Goal: Information Seeking & Learning: Find specific page/section

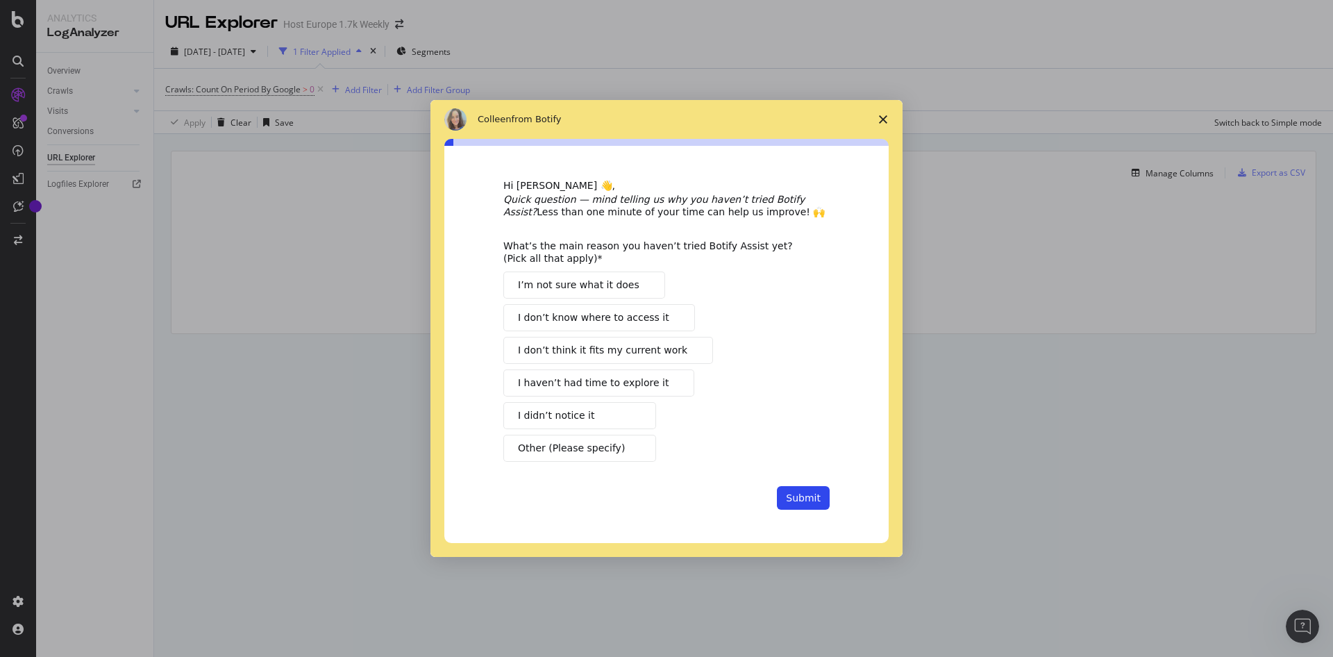
click at [884, 113] on span "Close survey" at bounding box center [883, 119] width 39 height 39
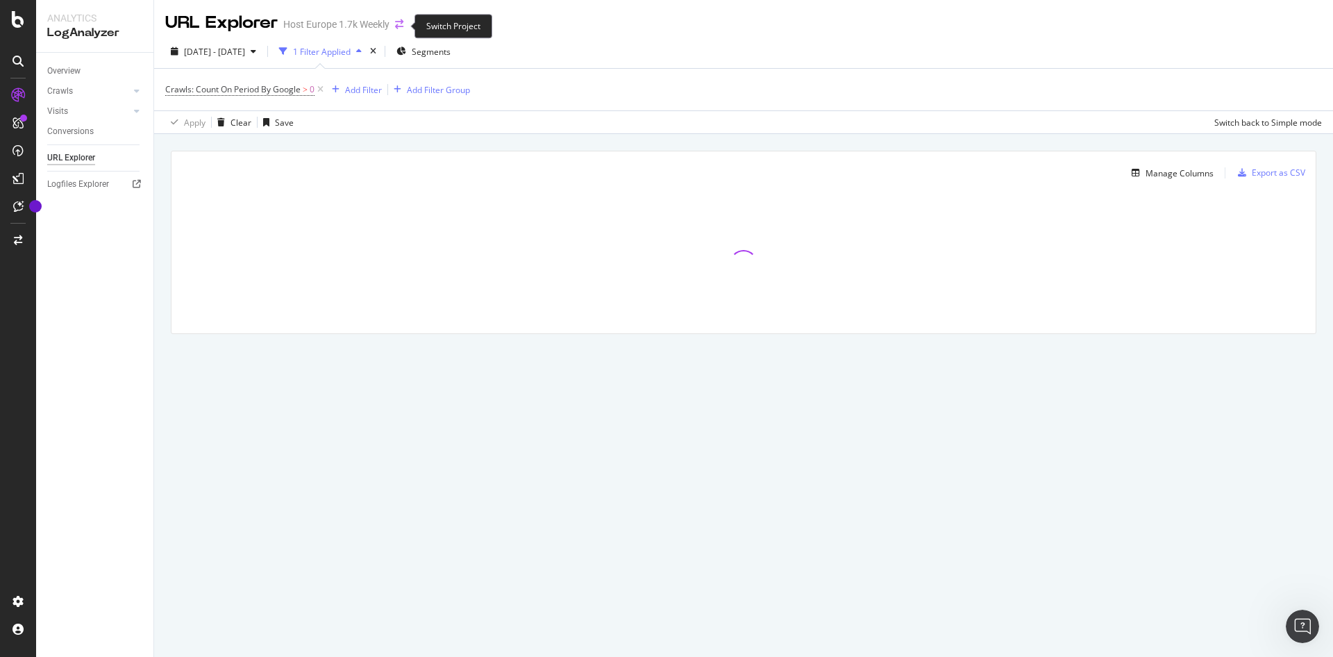
click at [402, 21] on icon "arrow-right-arrow-left" at bounding box center [399, 24] width 8 height 10
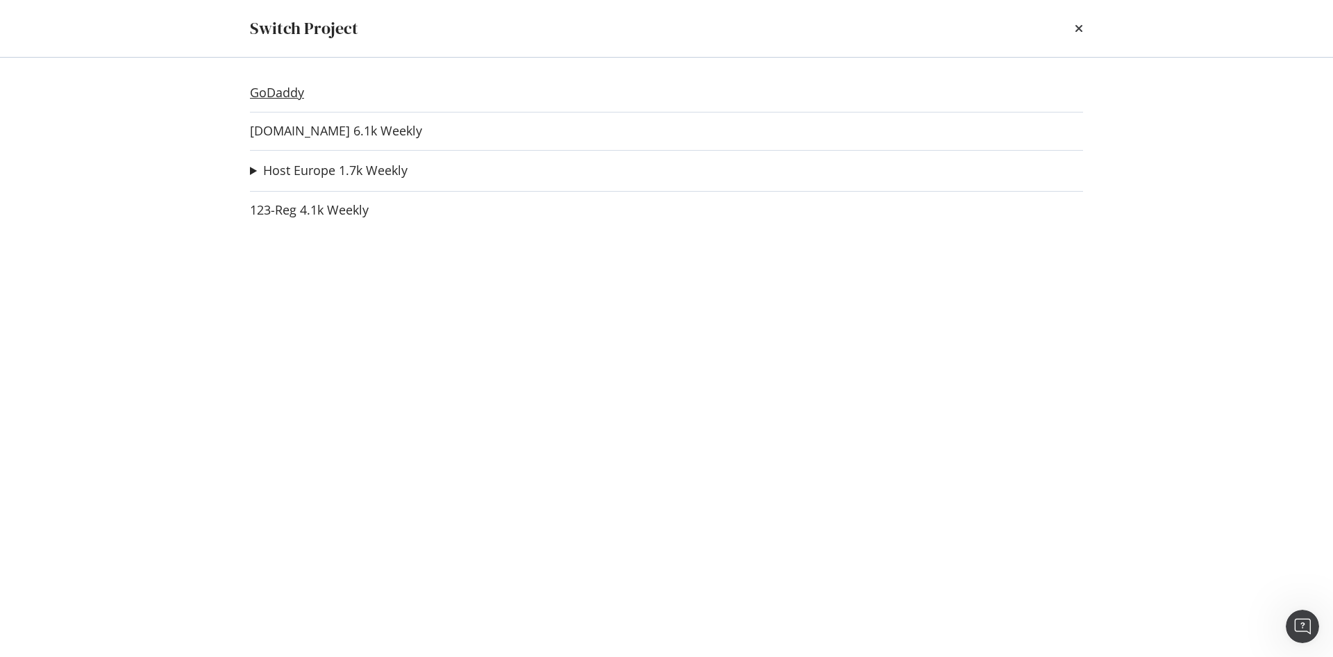
click at [282, 90] on link "GoDaddy" at bounding box center [277, 92] width 54 height 15
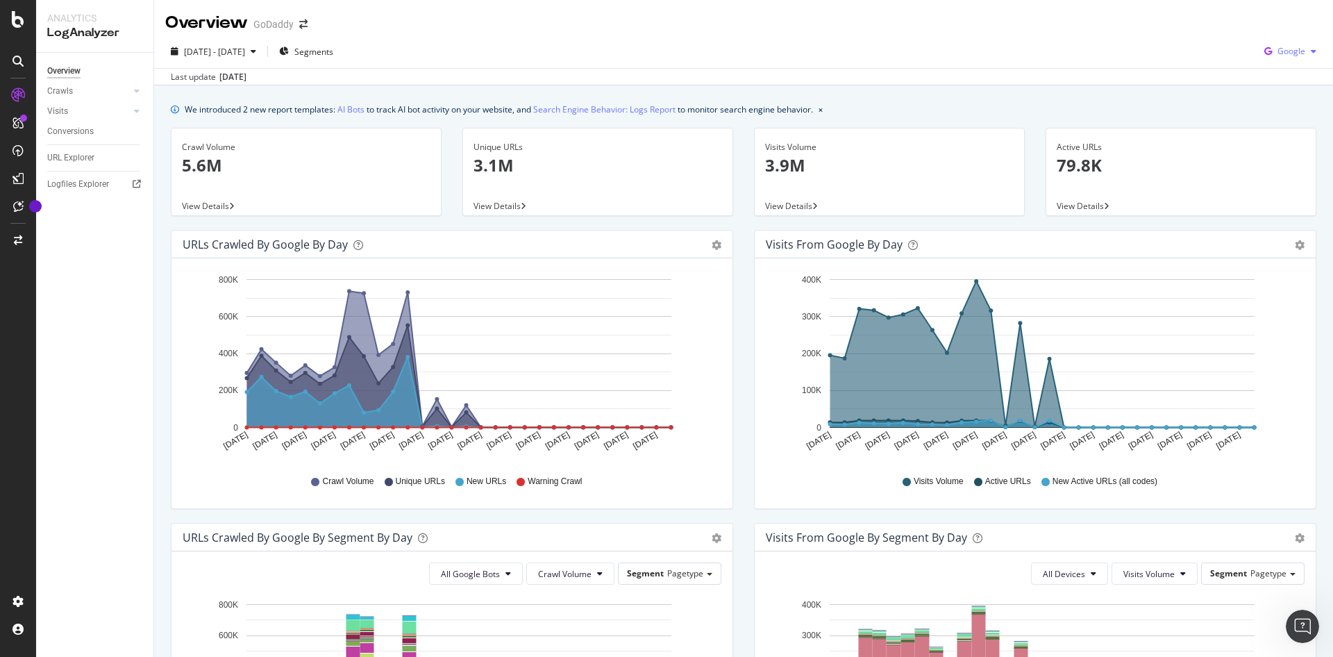
click at [1276, 58] on div "Google" at bounding box center [1290, 51] width 63 height 21
click at [1297, 133] on span "OpenAI" at bounding box center [1285, 130] width 51 height 12
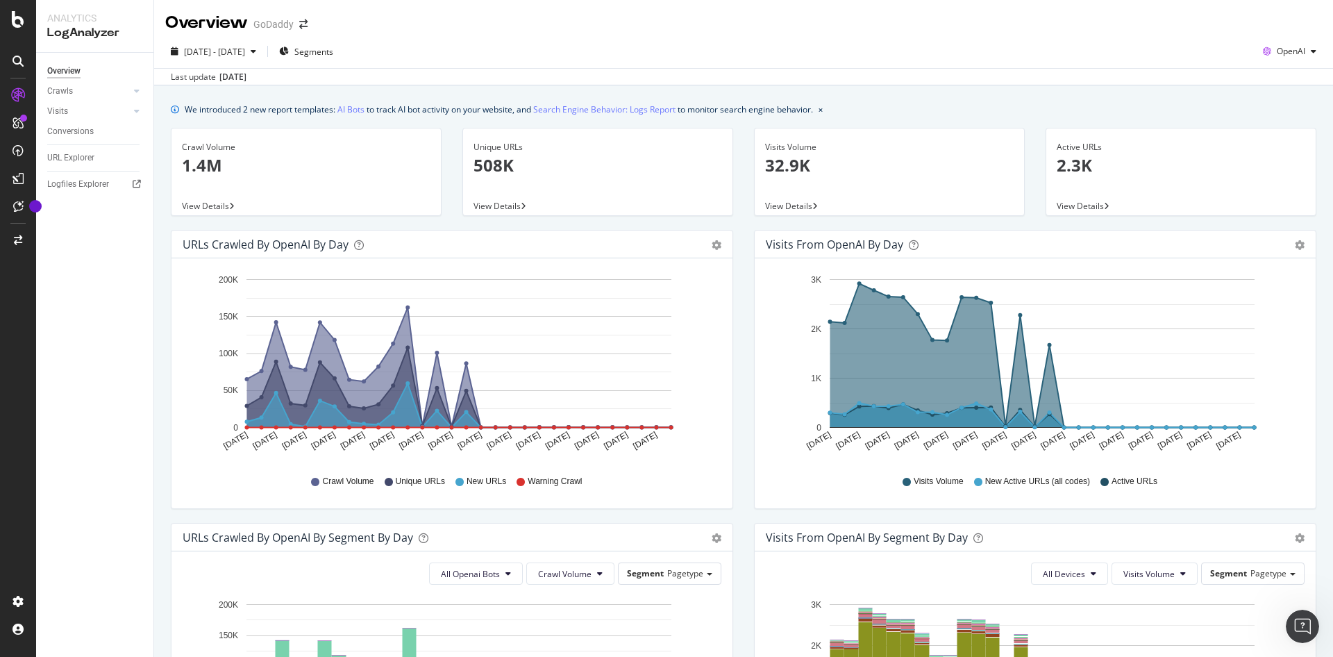
click at [65, 146] on div "Overview Crawls Daily Distribution Segments Distribution HTTP Codes Resources V…" at bounding box center [94, 355] width 117 height 604
click at [55, 150] on div "URL Explorer" at bounding box center [100, 158] width 106 height 20
click at [57, 155] on div "URL Explorer" at bounding box center [70, 158] width 47 height 15
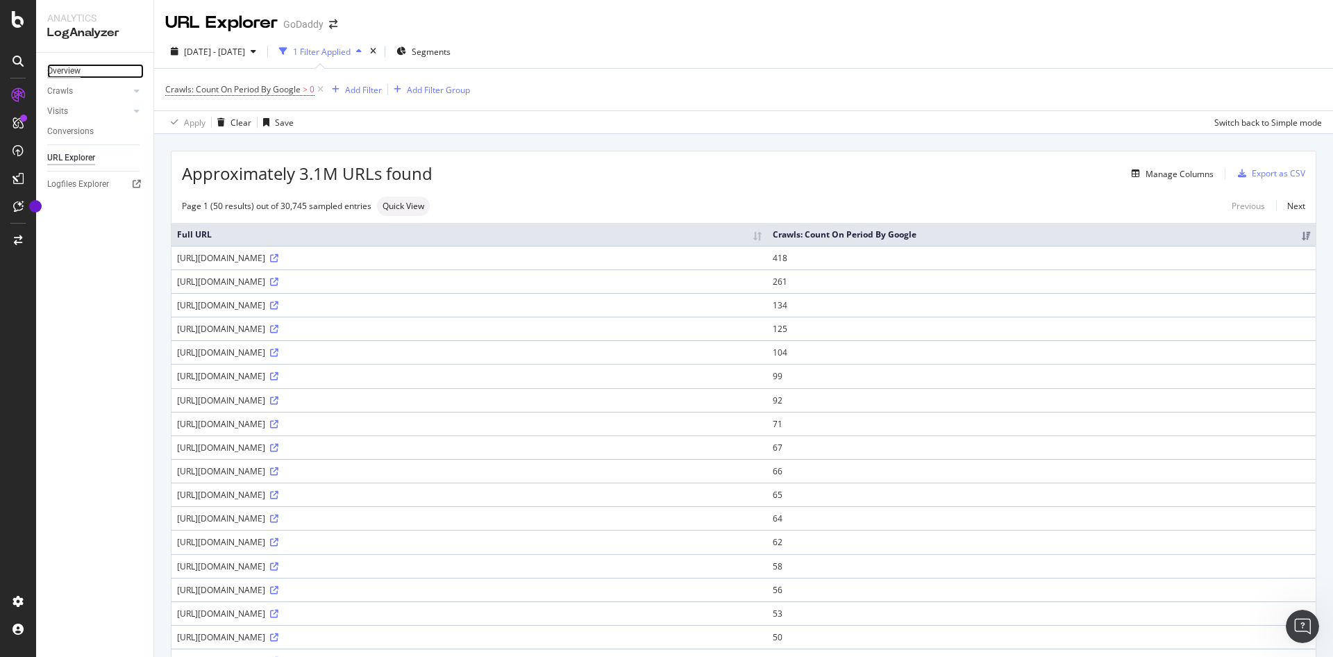
click at [71, 65] on div "Overview" at bounding box center [63, 71] width 33 height 15
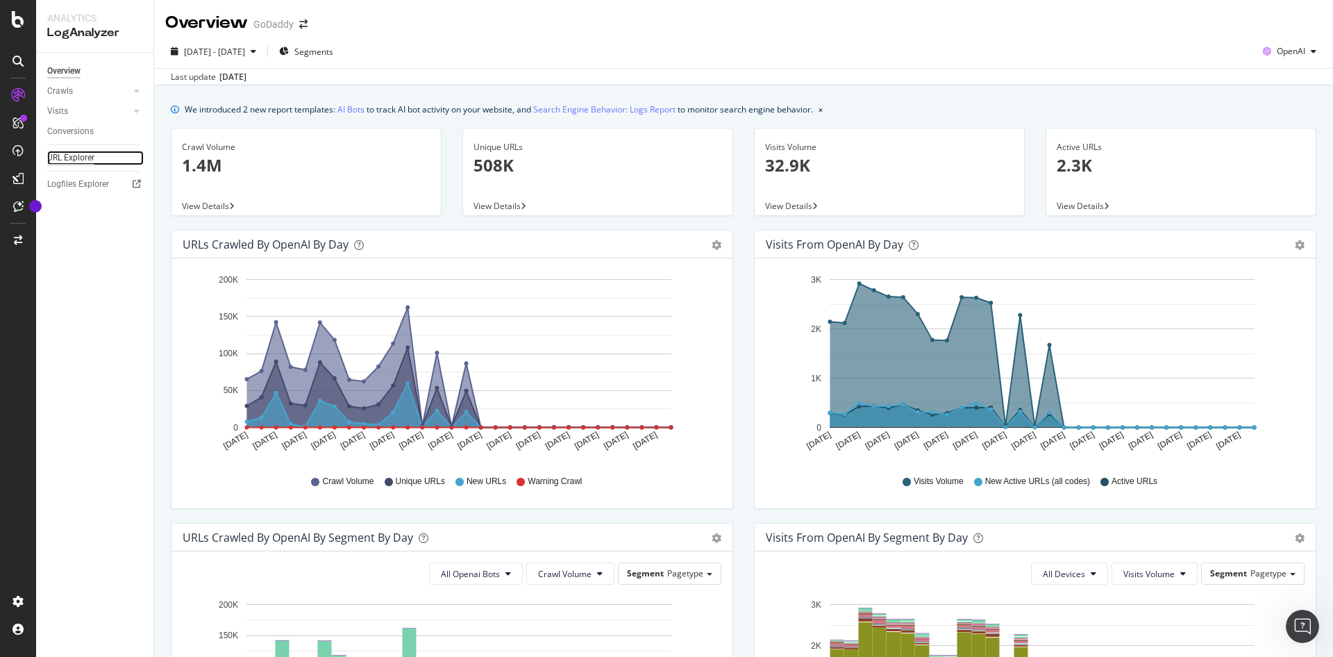
click at [76, 151] on div "URL Explorer" at bounding box center [70, 158] width 47 height 15
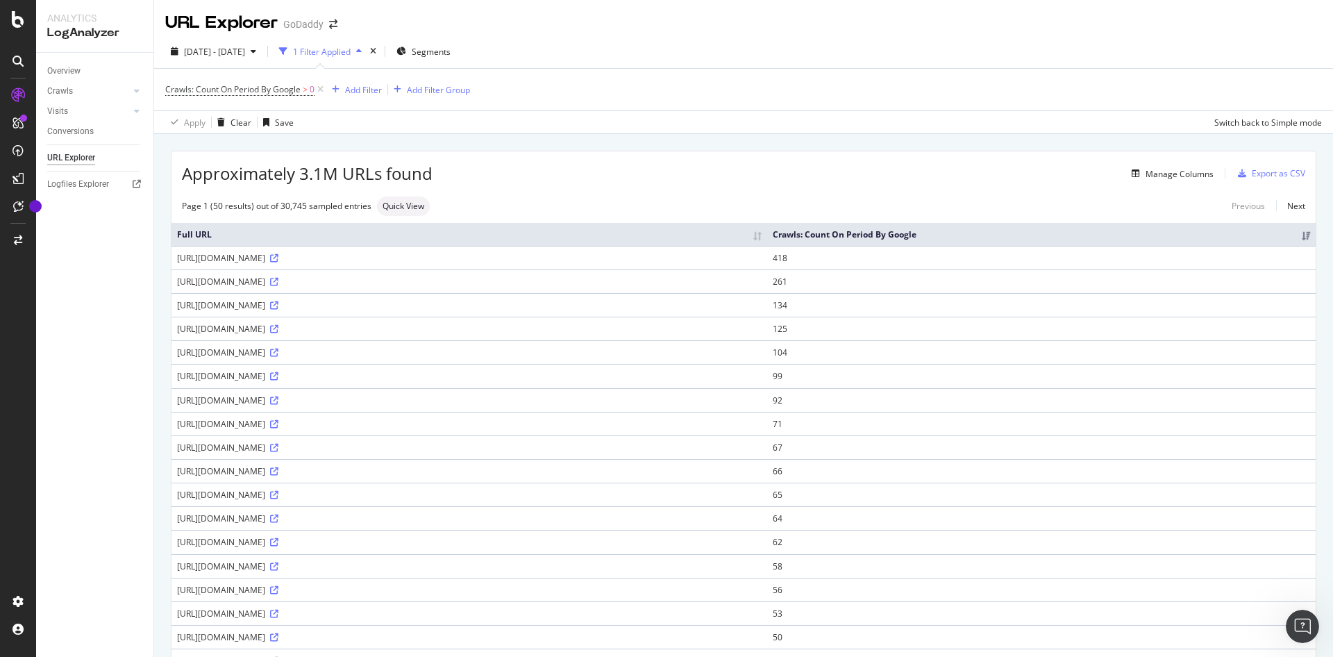
click at [361, 79] on div "Crawls: Count On Period By Google > 0 Add Filter Add Filter Group" at bounding box center [743, 90] width 1157 height 42
click at [352, 92] on div "Add Filter" at bounding box center [363, 90] width 37 height 12
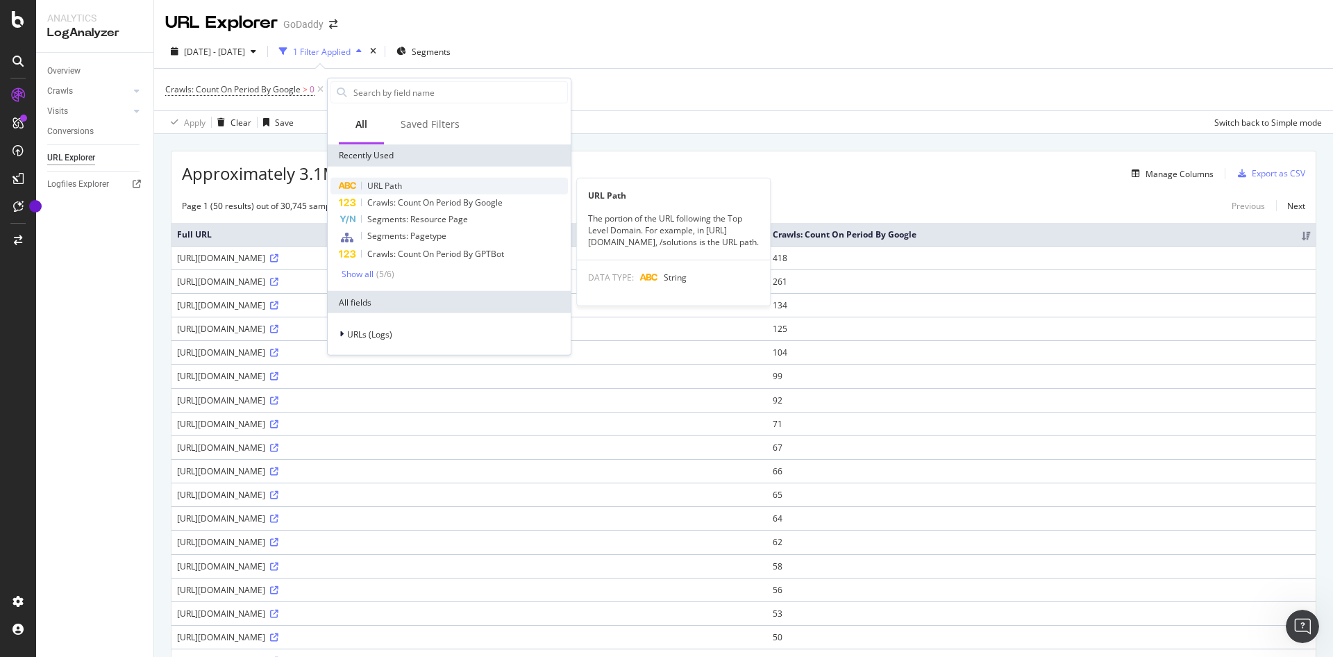
click at [400, 181] on span "URL Path" at bounding box center [384, 186] width 35 height 12
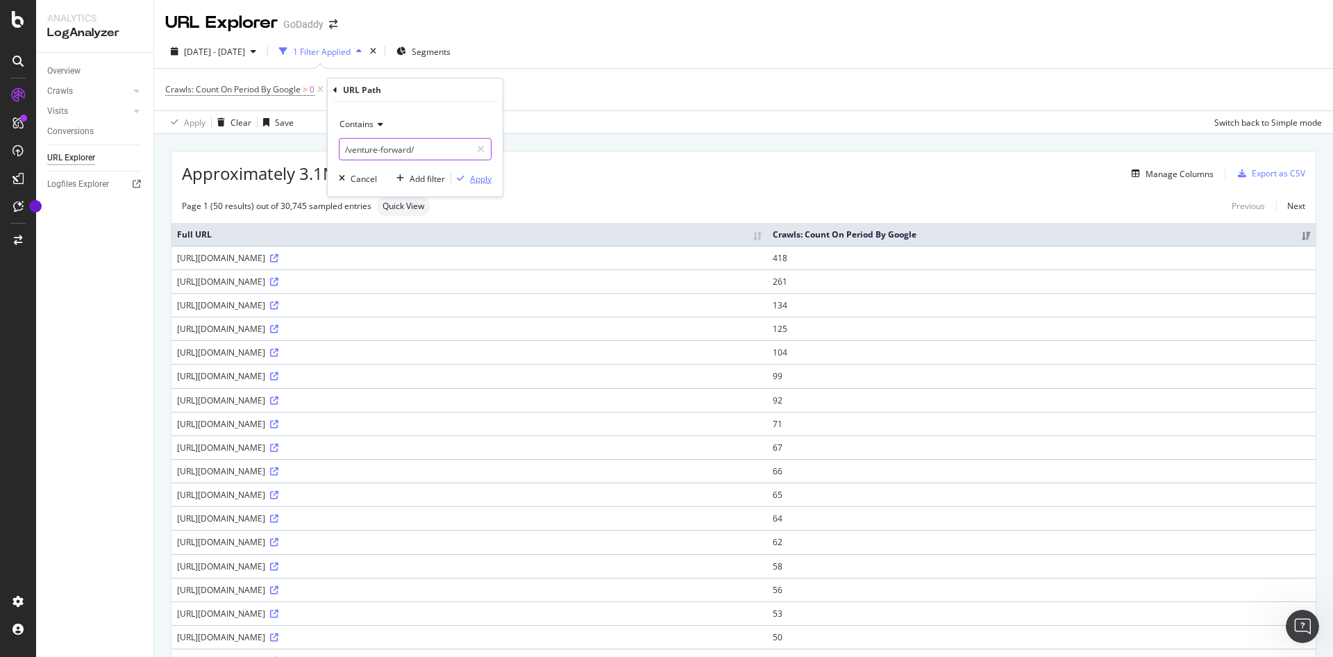
type input "/venture-forward/"
click at [482, 178] on div "Apply" at bounding box center [481, 178] width 22 height 12
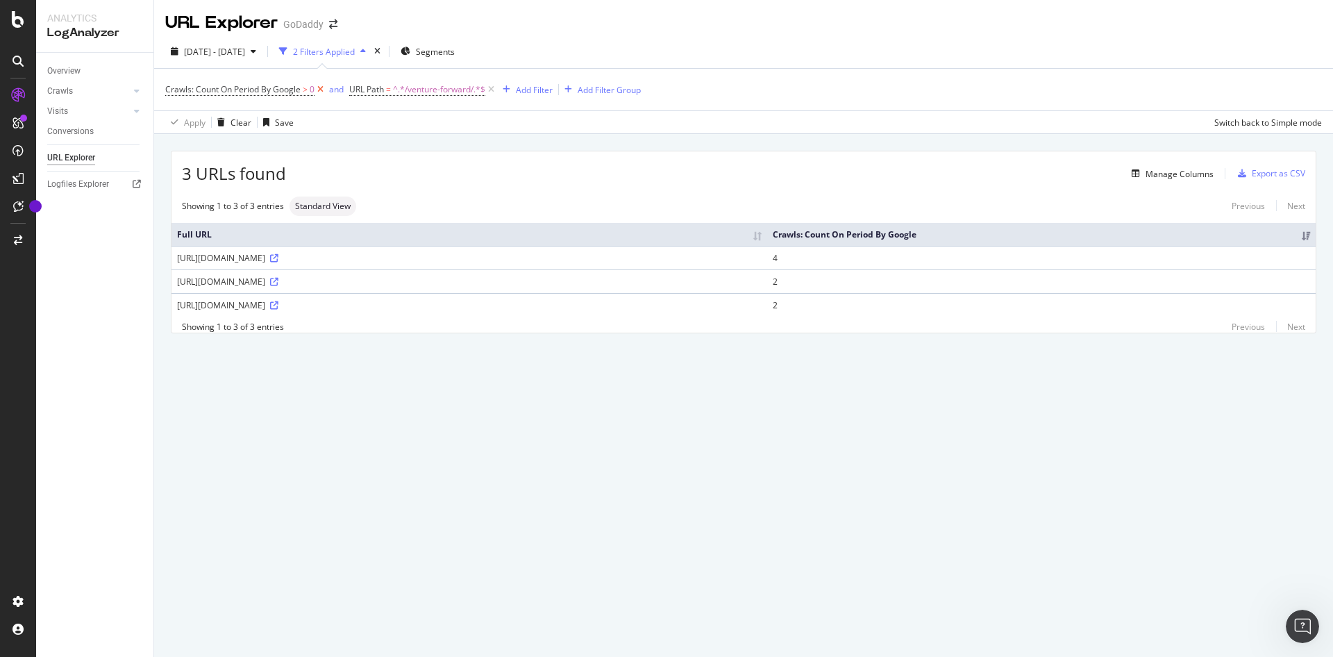
click at [324, 87] on icon at bounding box center [320, 90] width 12 height 14
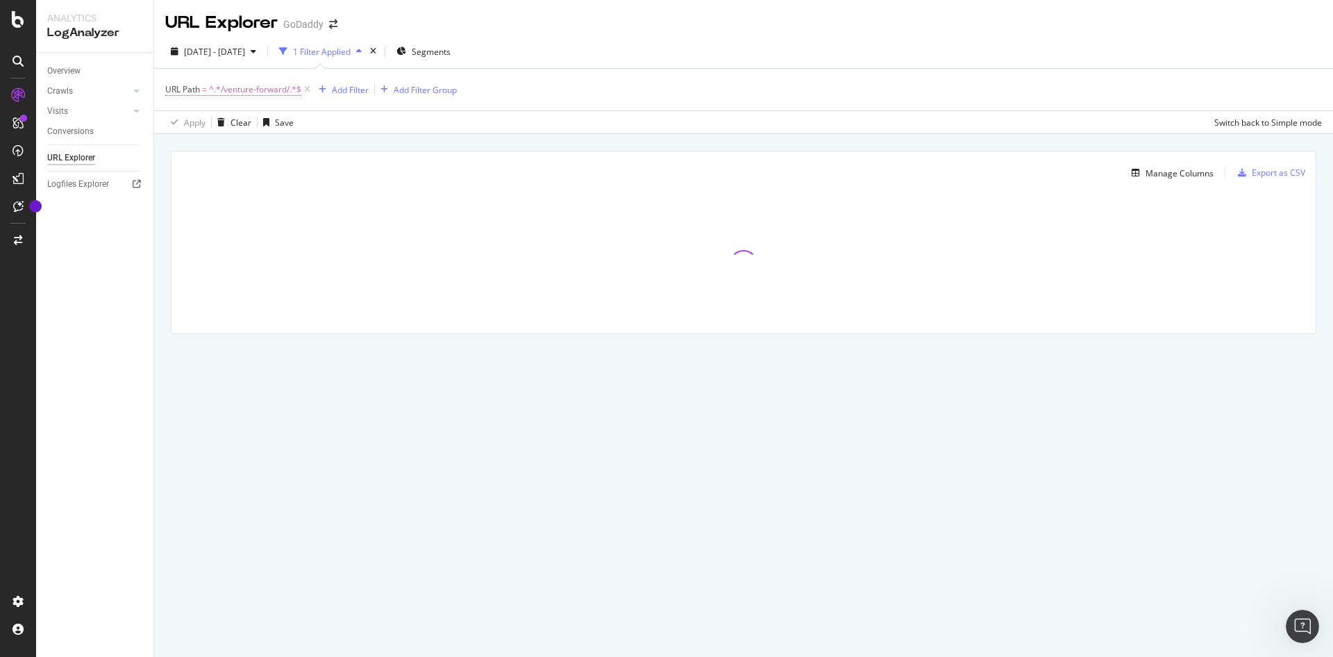
click at [279, 90] on span "^.*/venture-forward/.*$" at bounding box center [255, 89] width 92 height 19
click at [220, 147] on input "/venture-forward/" at bounding box center [243, 147] width 131 height 22
click at [217, 153] on input "/venture-forward/" at bounding box center [243, 147] width 131 height 22
type input "/ventureforward/"
click at [321, 172] on div "Apply" at bounding box center [319, 176] width 22 height 12
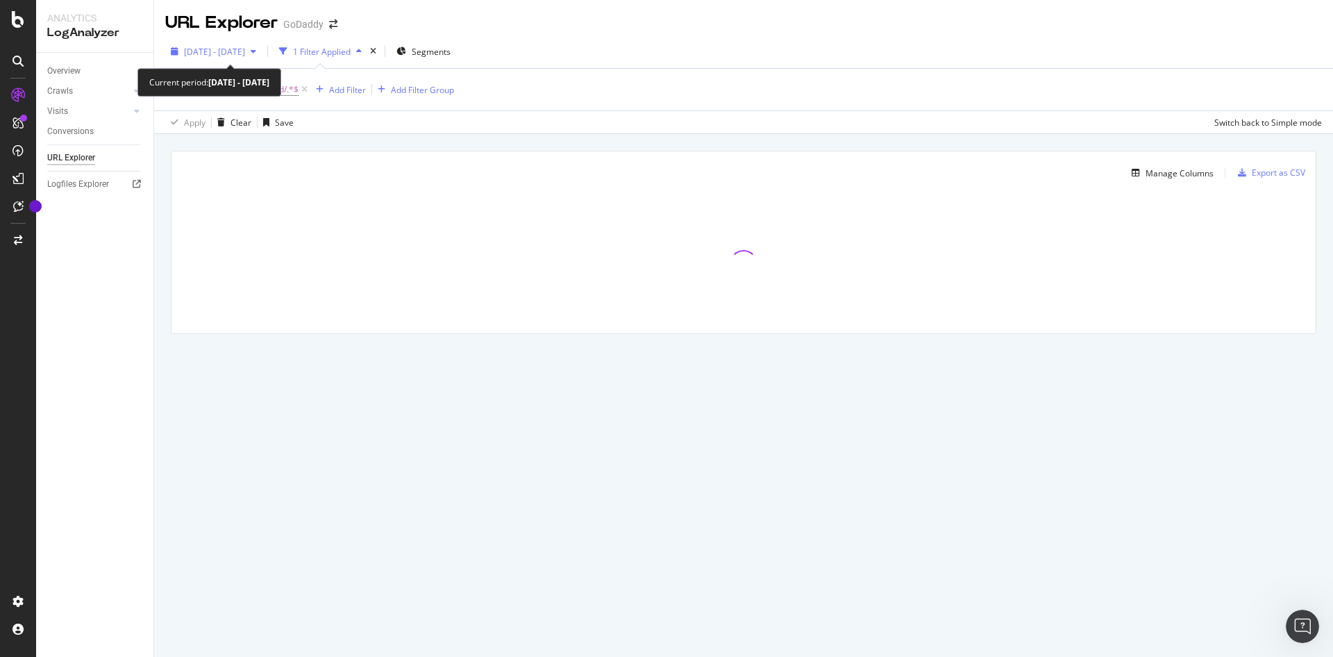
click at [245, 51] on span "[DATE] - [DATE]" at bounding box center [214, 52] width 61 height 12
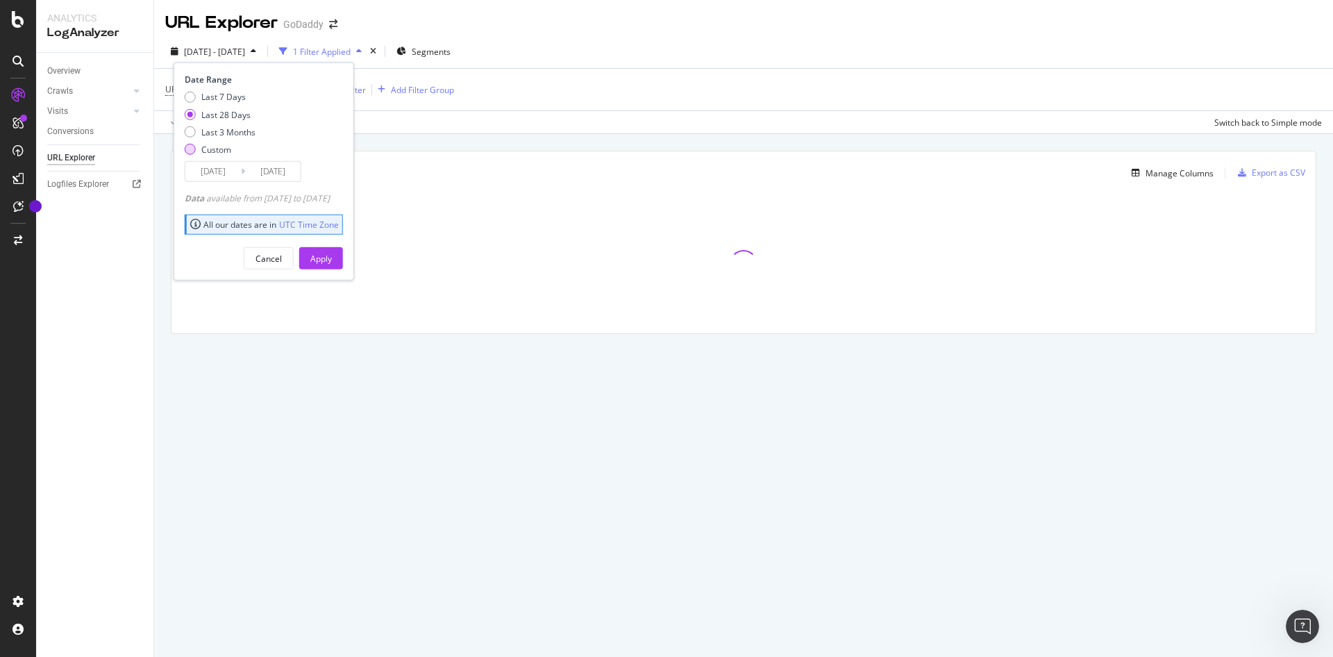
click at [212, 154] on div "Custom" at bounding box center [216, 150] width 30 height 12
click at [211, 175] on input "[DATE]" at bounding box center [213, 171] width 56 height 19
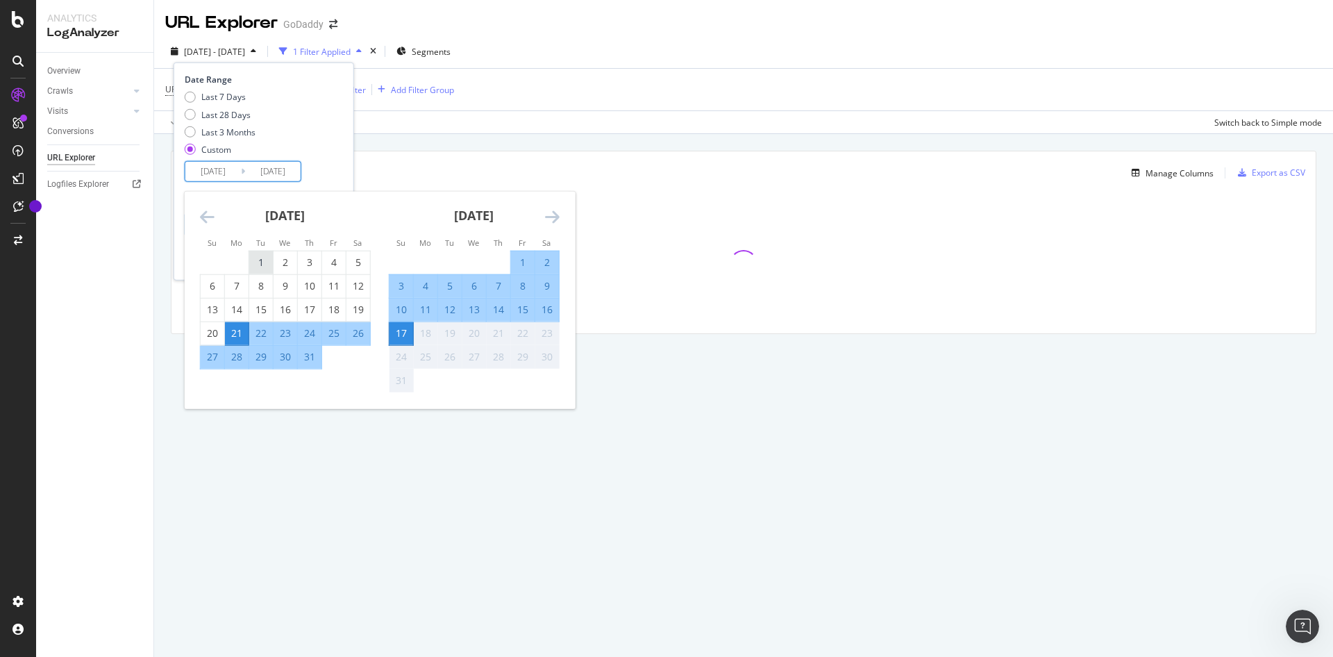
click at [260, 265] on div "1" at bounding box center [261, 262] width 24 height 14
type input "[DATE]"
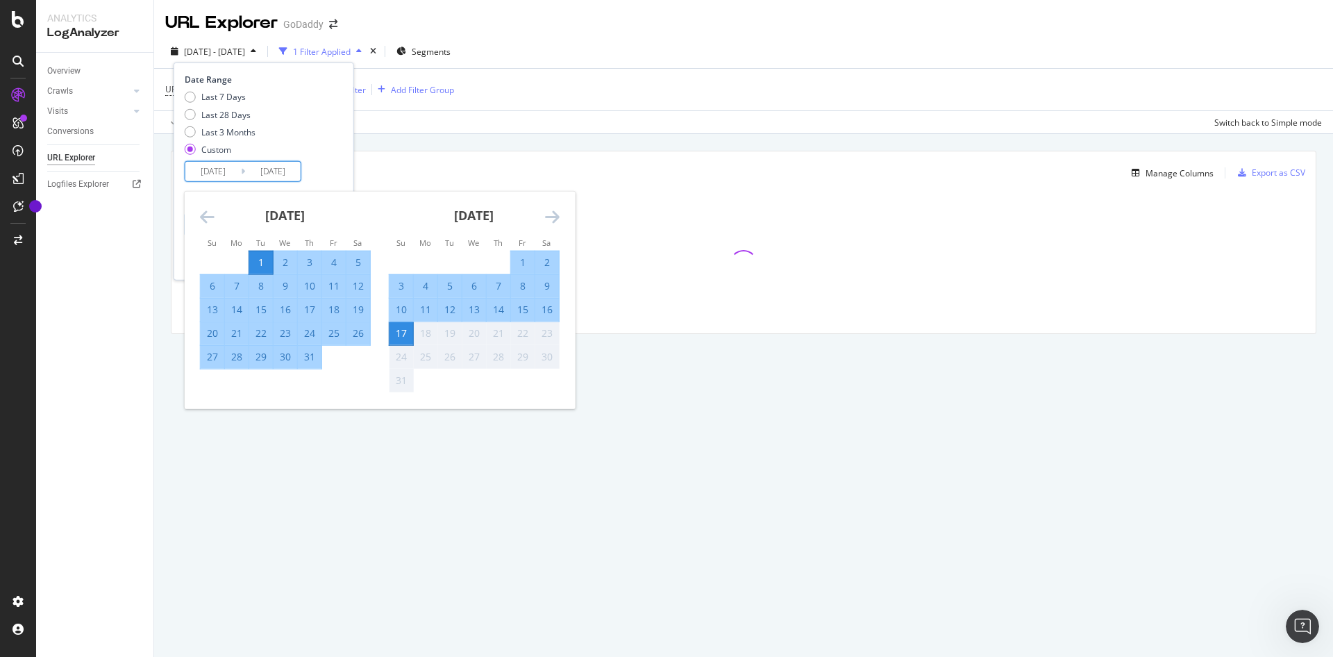
click at [360, 303] on div "19" at bounding box center [358, 310] width 24 height 14
type input "[DATE]"
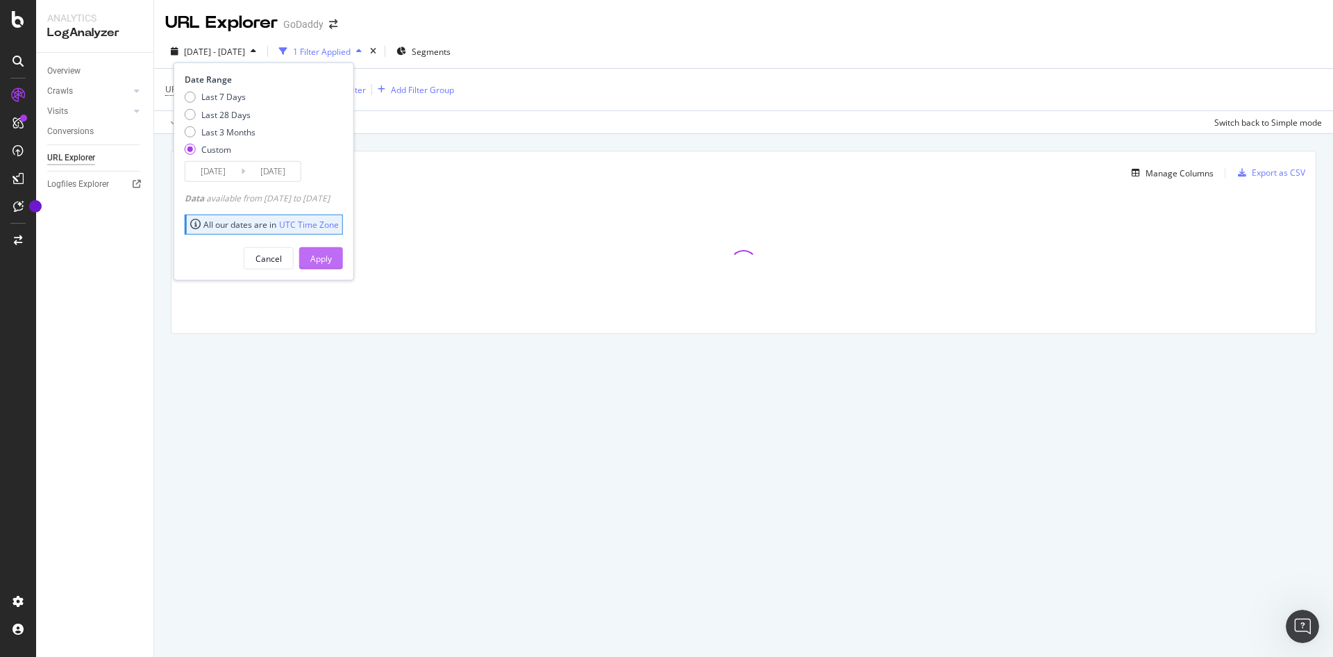
click at [332, 265] on div "Apply" at bounding box center [321, 258] width 22 height 21
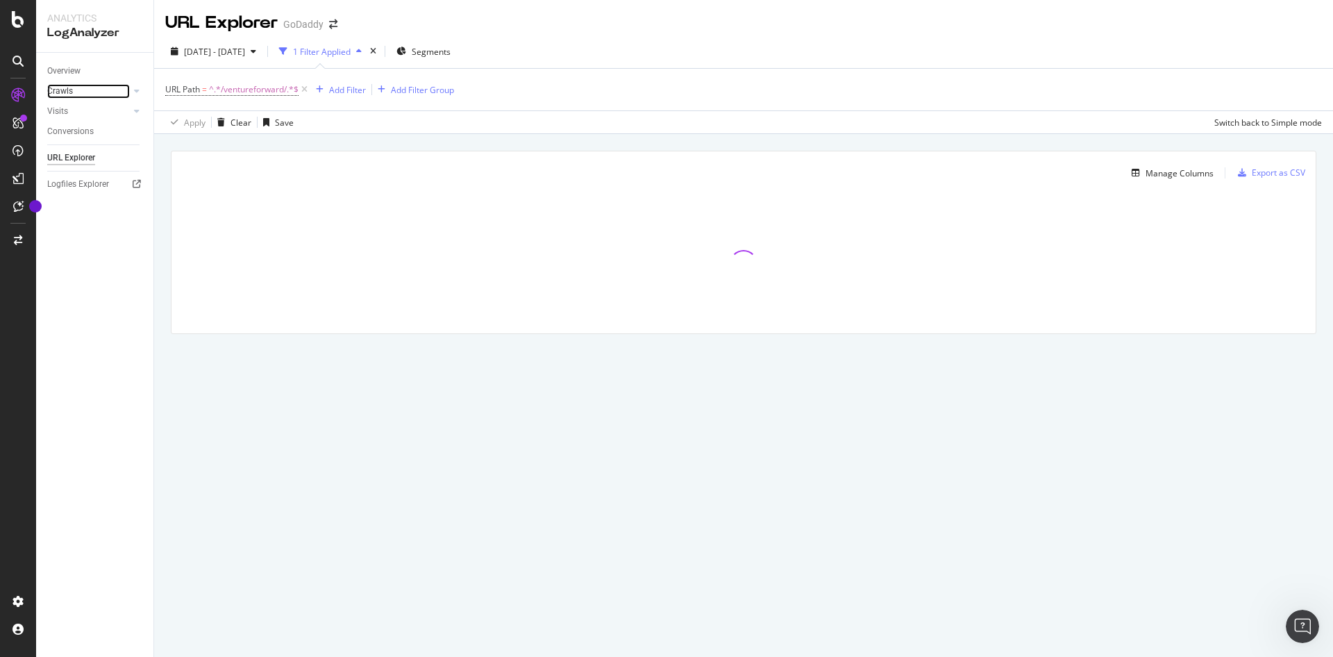
click at [83, 89] on link "Crawls" at bounding box center [88, 91] width 83 height 15
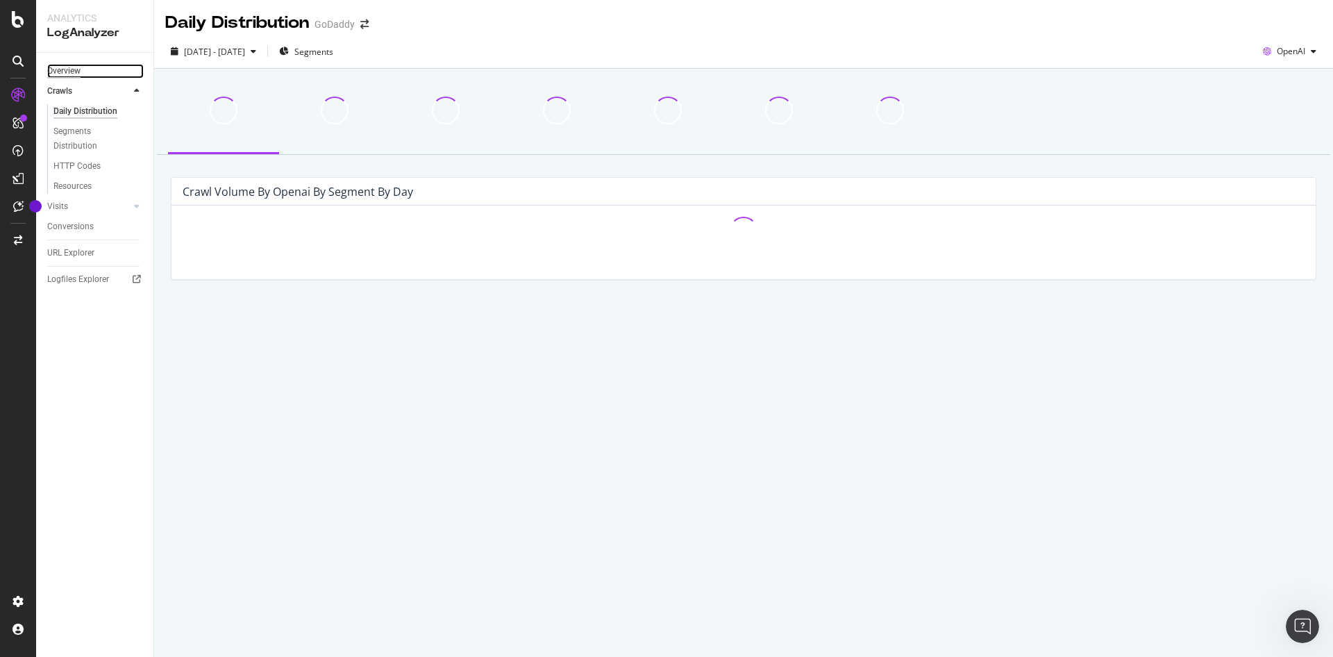
click at [71, 72] on div "Overview" at bounding box center [63, 71] width 33 height 15
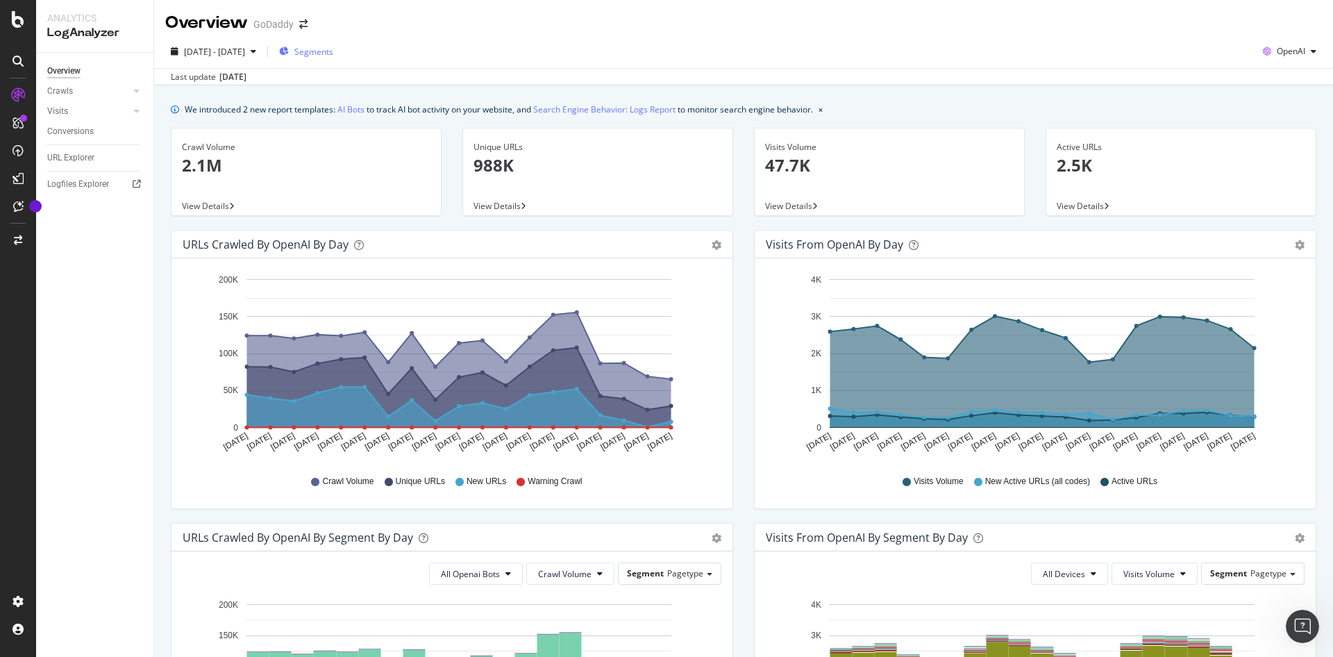
click at [333, 44] on div "Segments" at bounding box center [306, 51] width 54 height 21
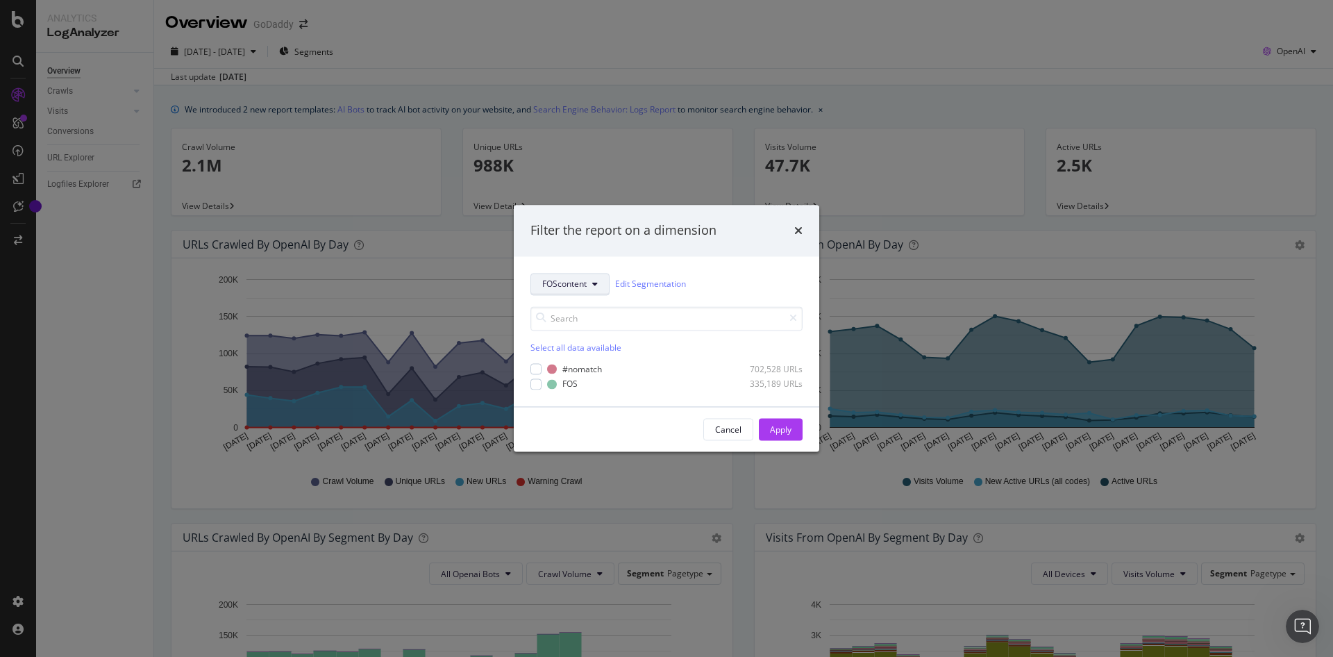
click at [594, 278] on button "FOScontent" at bounding box center [569, 284] width 79 height 22
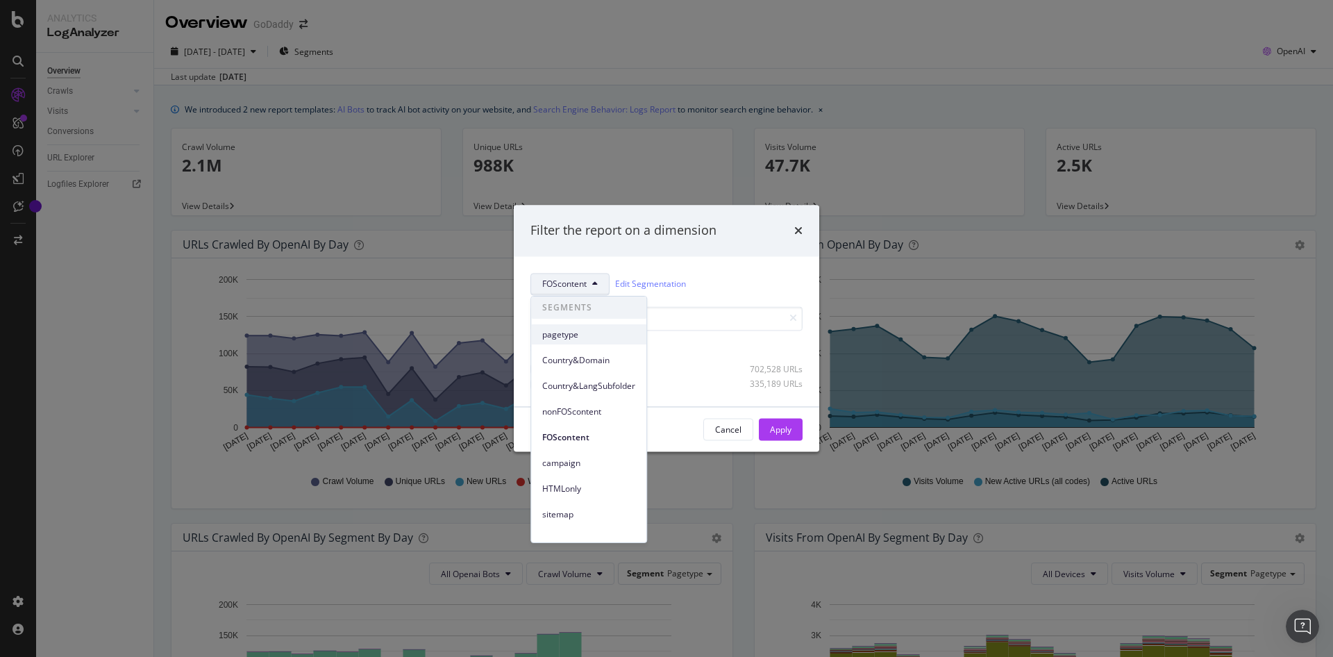
click at [603, 339] on span "pagetype" at bounding box center [588, 334] width 93 height 12
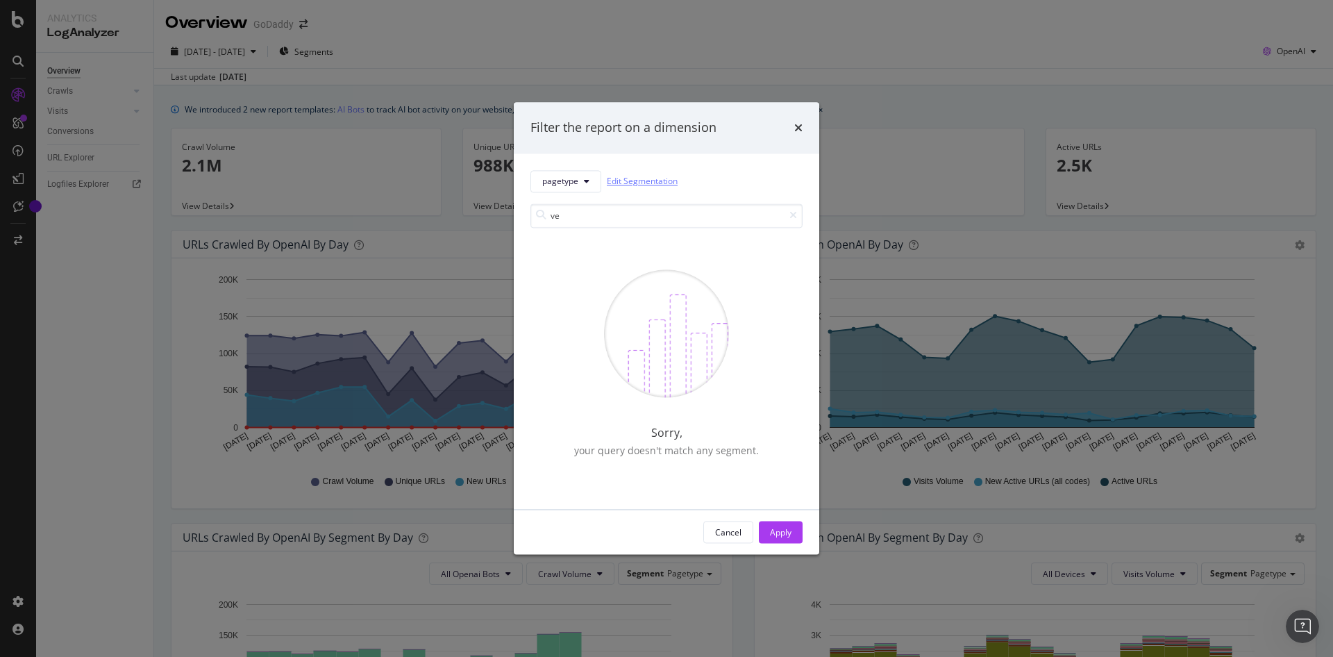
type input "v"
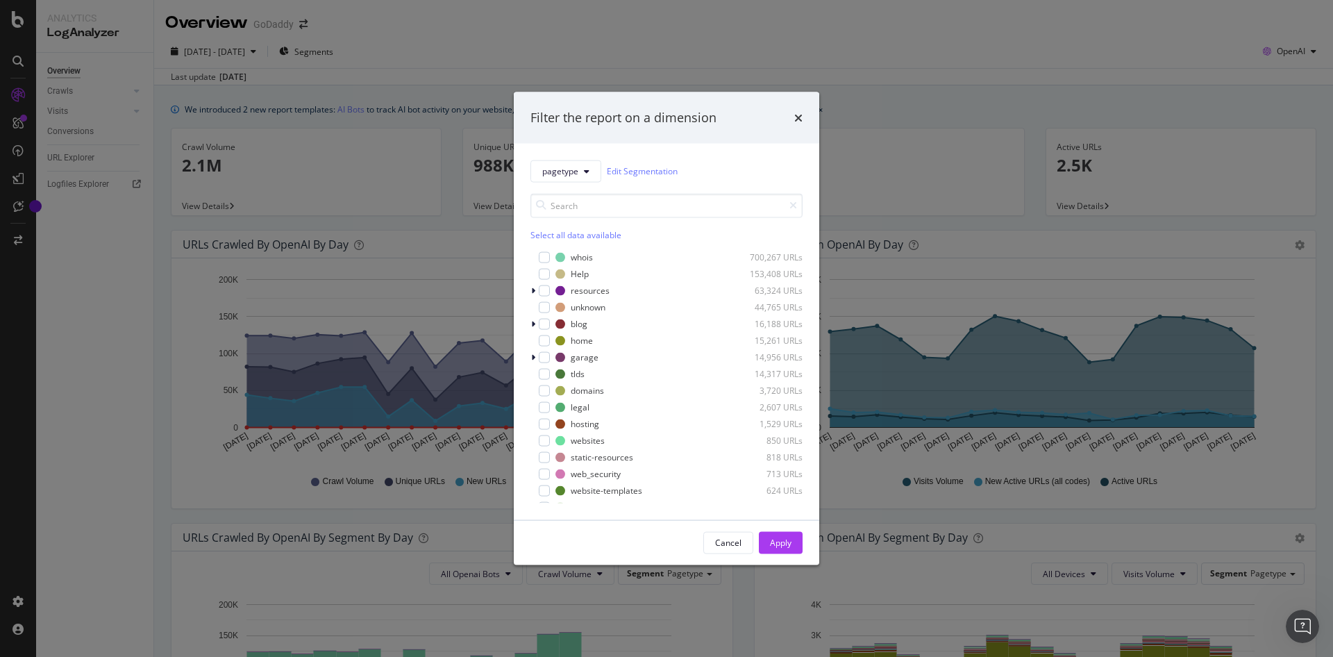
scroll to position [510, 0]
click at [798, 116] on icon "times" at bounding box center [798, 117] width 8 height 11
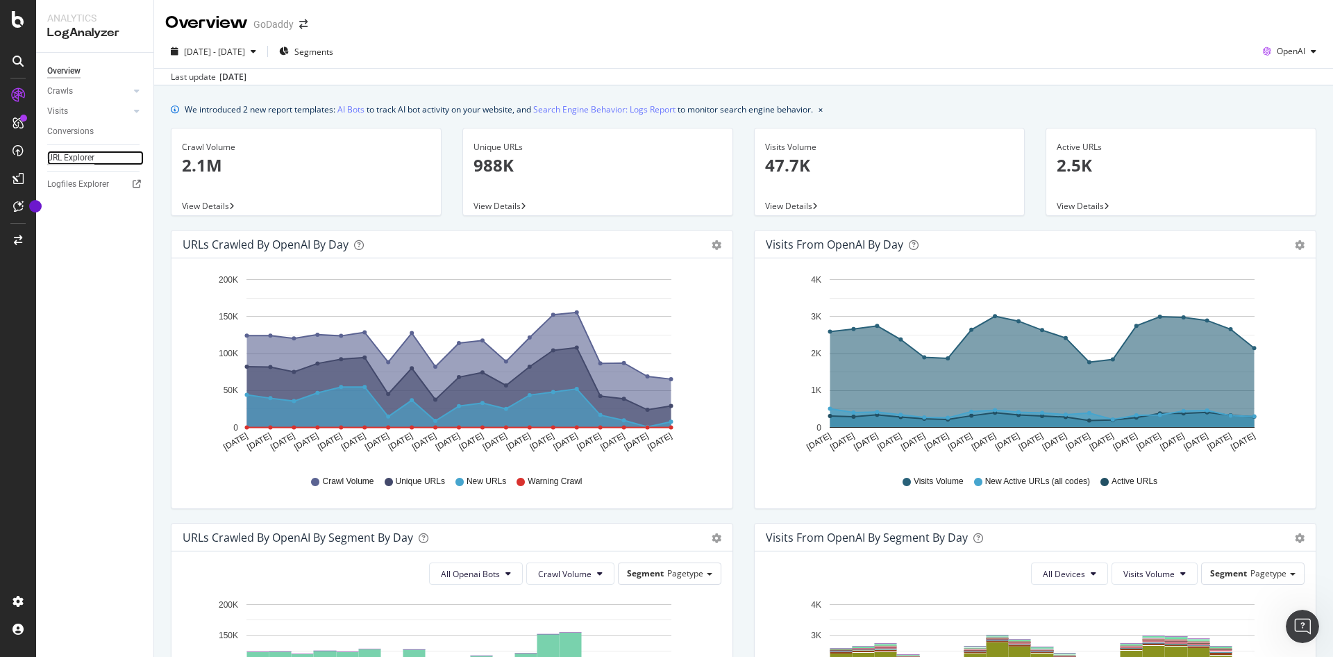
click at [67, 152] on div "URL Explorer" at bounding box center [70, 158] width 47 height 15
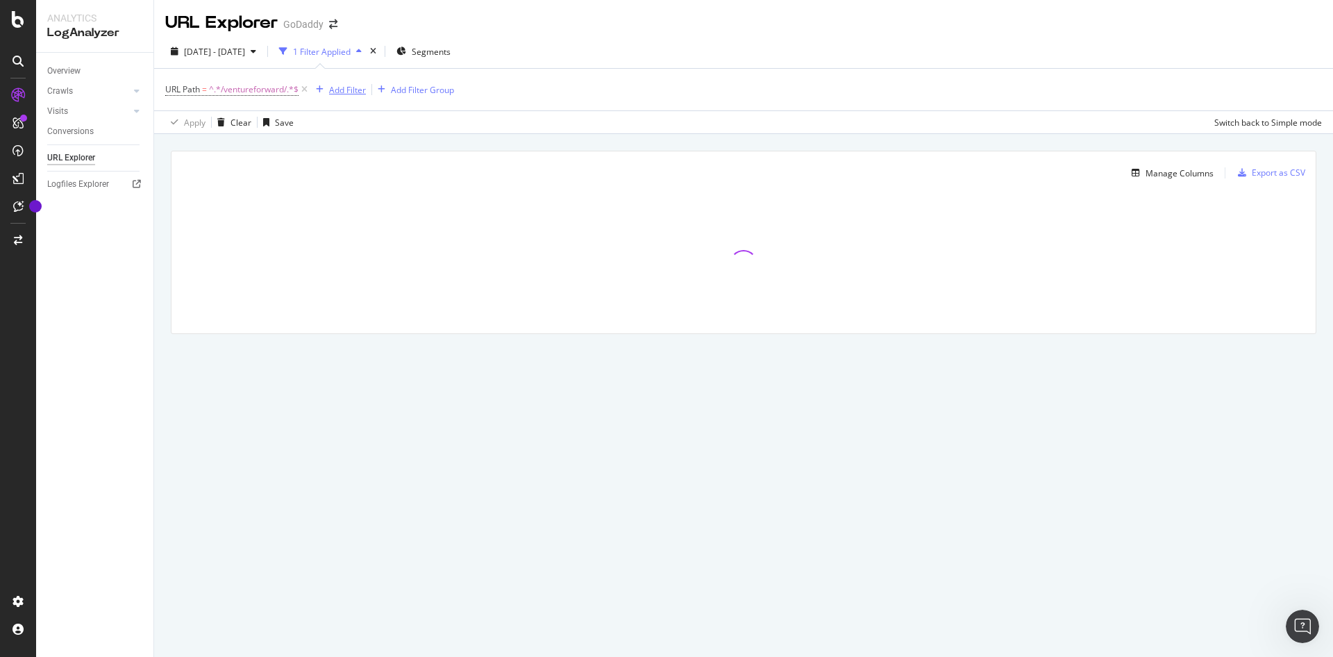
click at [350, 86] on div "Add Filter" at bounding box center [347, 90] width 37 height 12
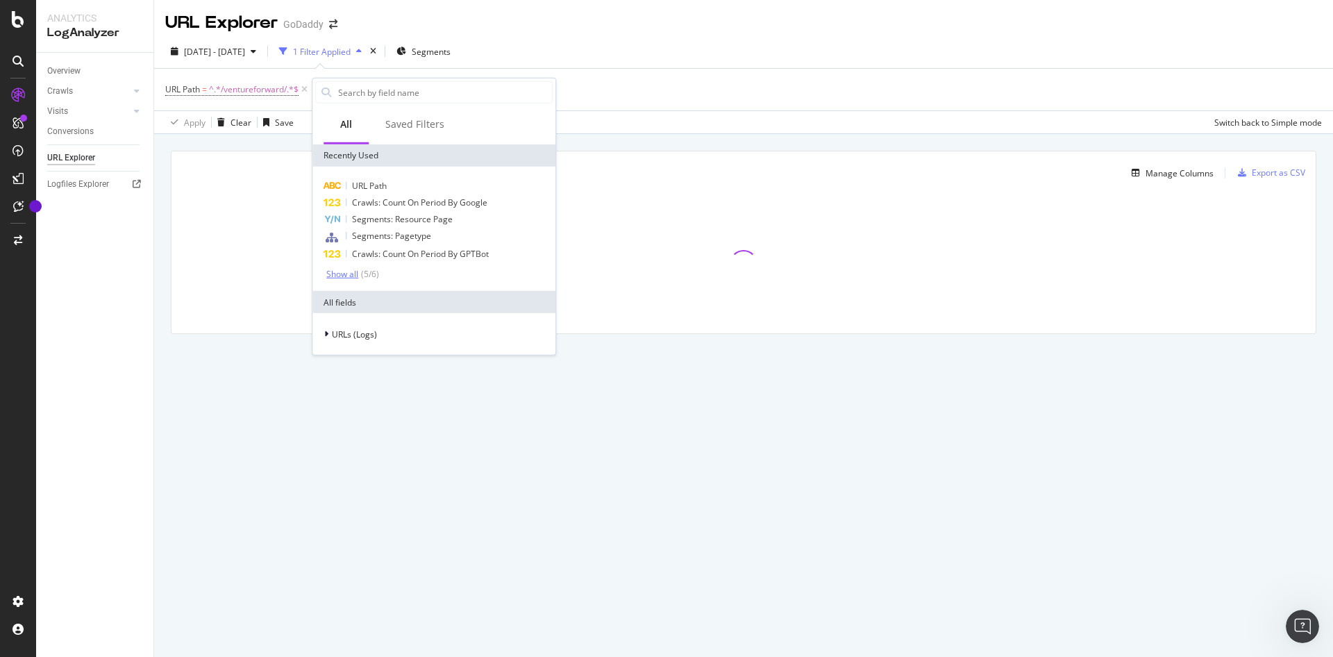
click at [335, 276] on div "Show all" at bounding box center [342, 274] width 32 height 10
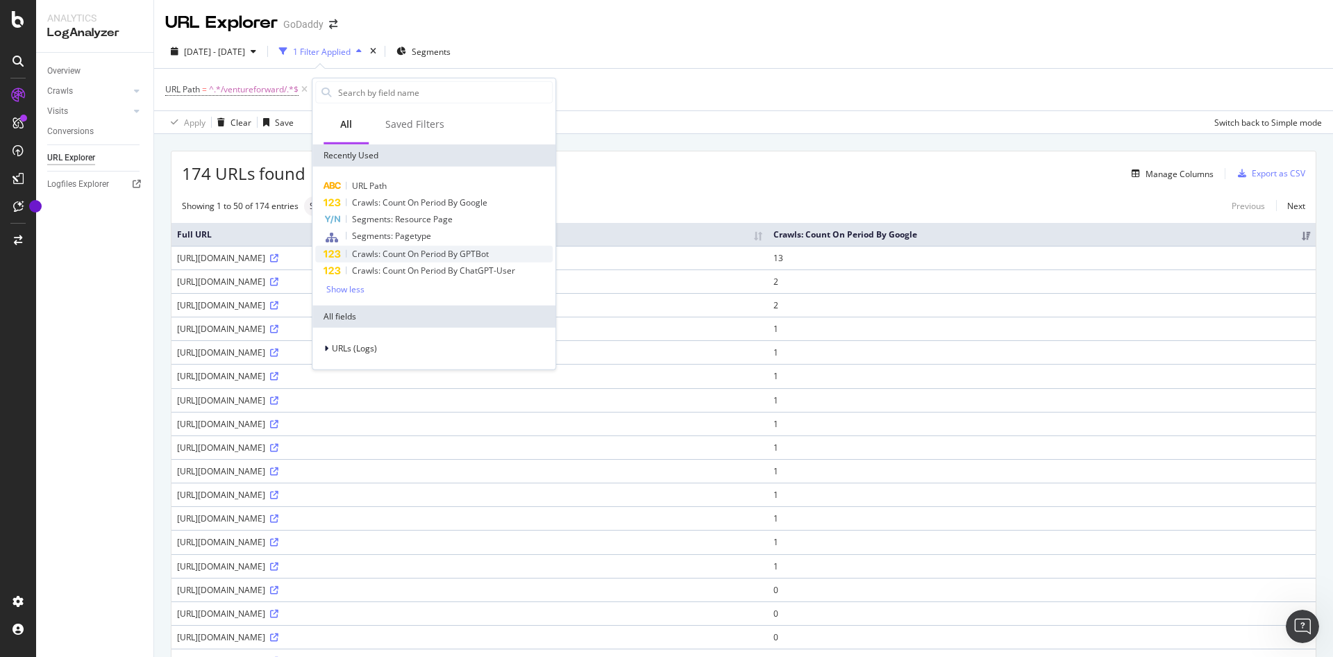
click at [444, 257] on span "Crawls: Count On Period By GPTBot" at bounding box center [420, 254] width 137 height 12
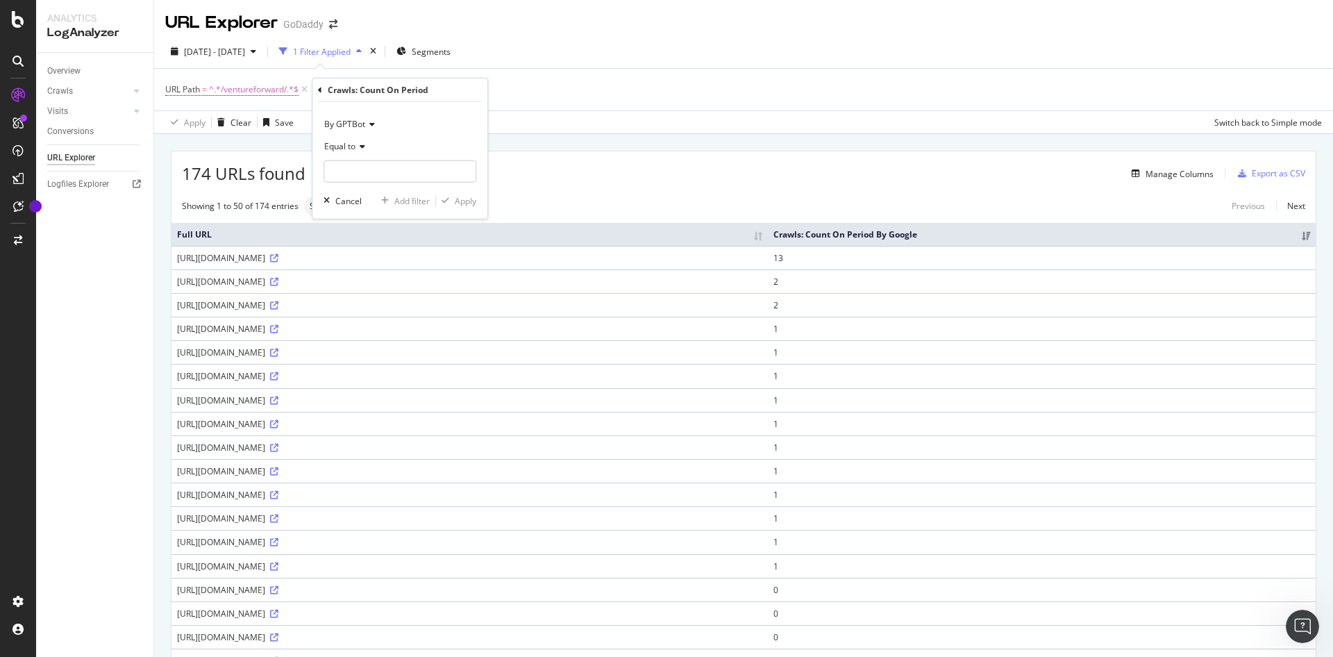
click at [369, 120] on icon at bounding box center [370, 124] width 10 height 8
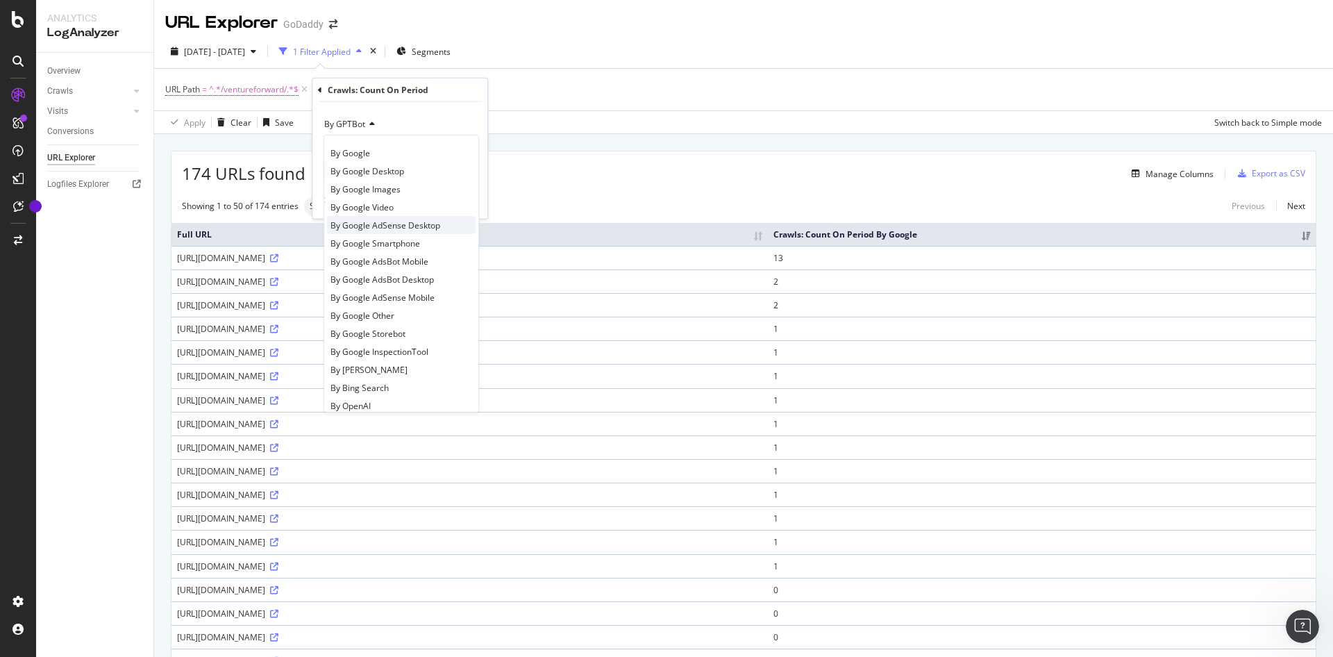
scroll to position [104, 0]
click at [394, 334] on span "By ChatGPT-User" at bounding box center [363, 337] width 67 height 12
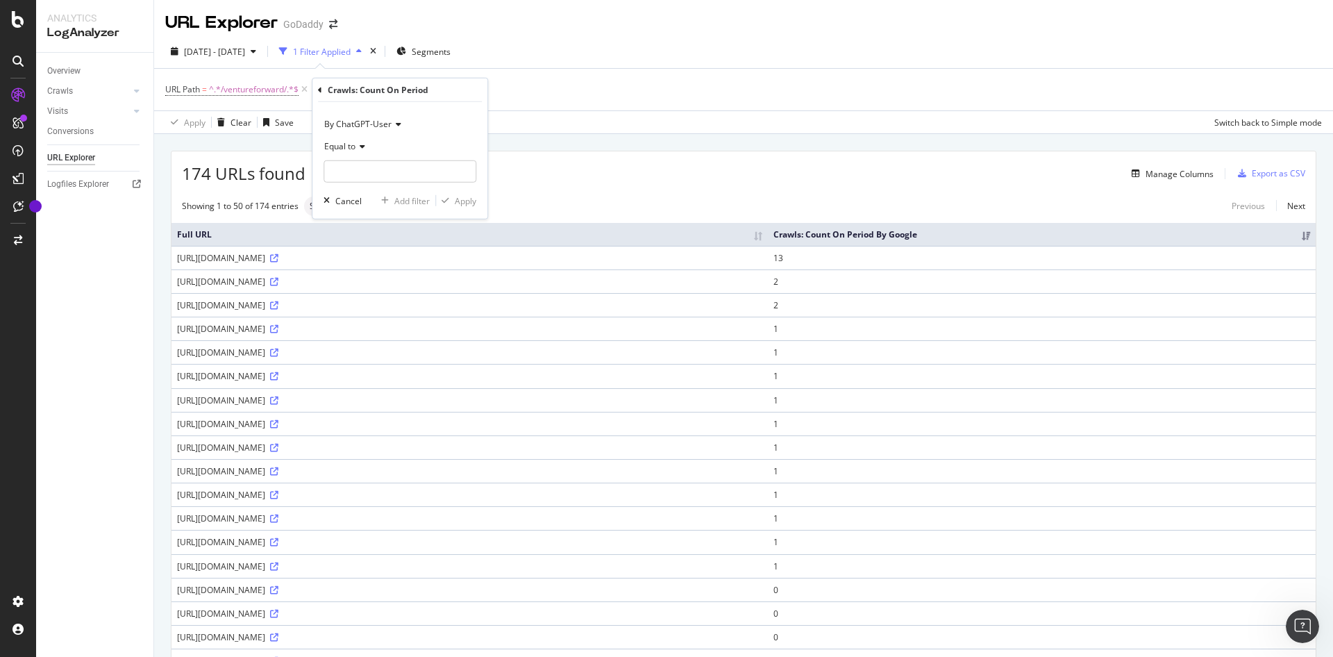
click at [373, 119] on span "By ChatGPT-User" at bounding box center [357, 124] width 67 height 12
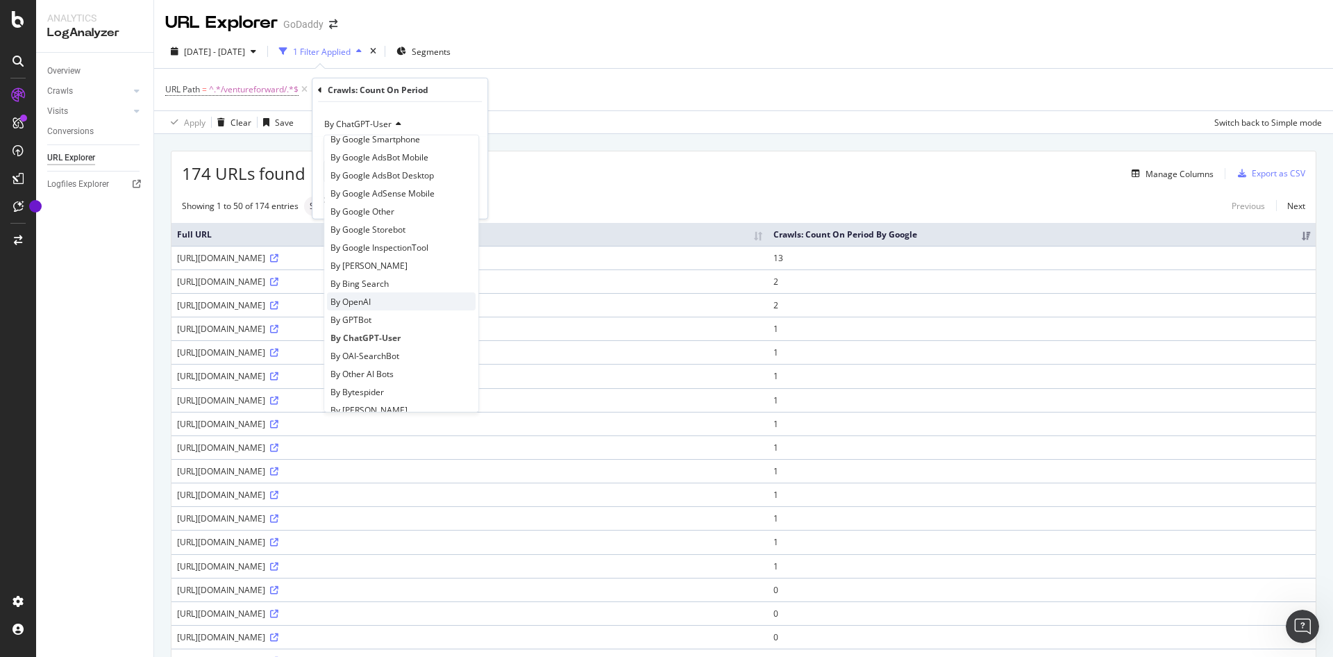
click at [385, 299] on div "By OpenAI" at bounding box center [401, 301] width 149 height 18
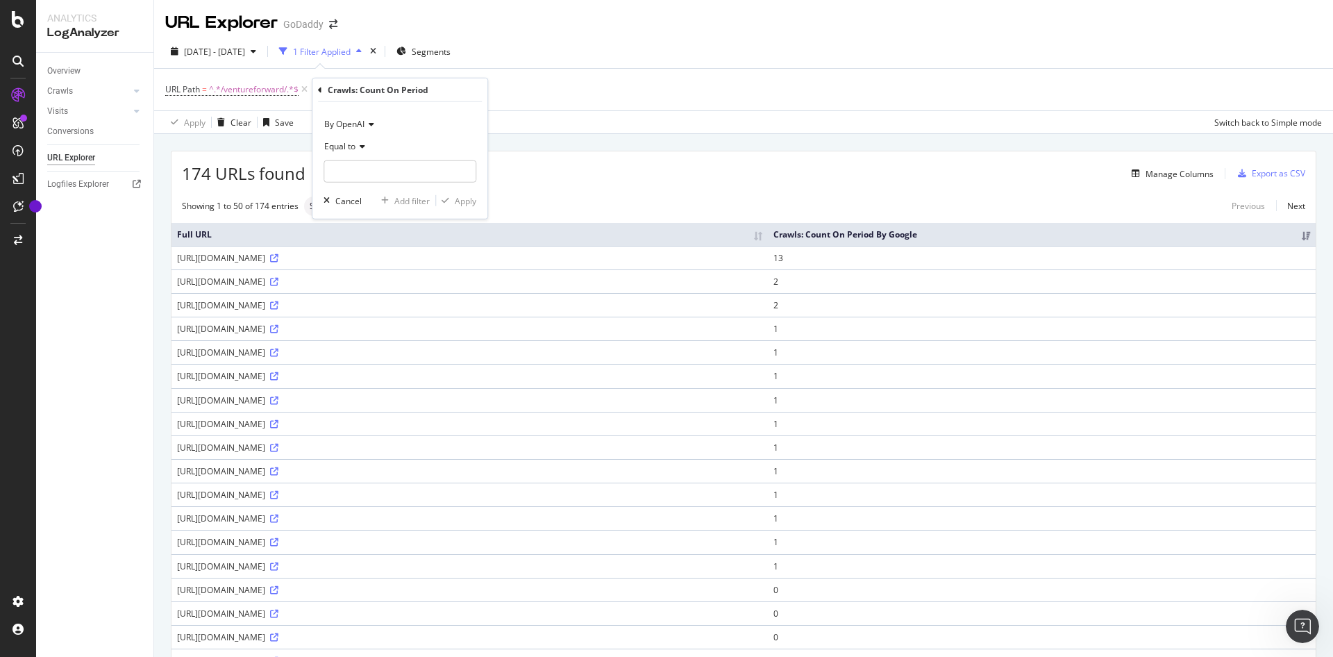
click at [346, 137] on div "Equal to" at bounding box center [399, 146] width 153 height 22
click at [383, 248] on div "Greater than" at bounding box center [401, 247] width 149 height 18
click at [369, 161] on input "number" at bounding box center [399, 171] width 153 height 22
type input "0"
click at [471, 204] on div "Apply" at bounding box center [466, 200] width 22 height 12
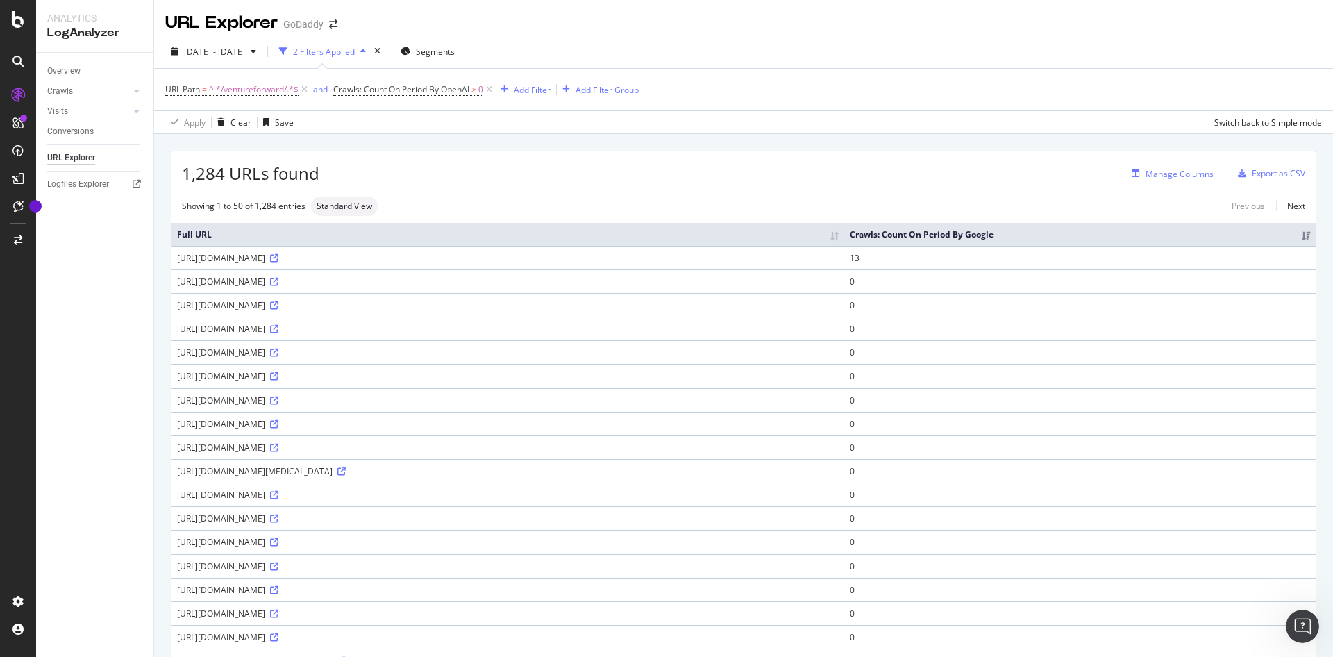
click at [1162, 174] on div "Manage Columns" at bounding box center [1179, 174] width 68 height 12
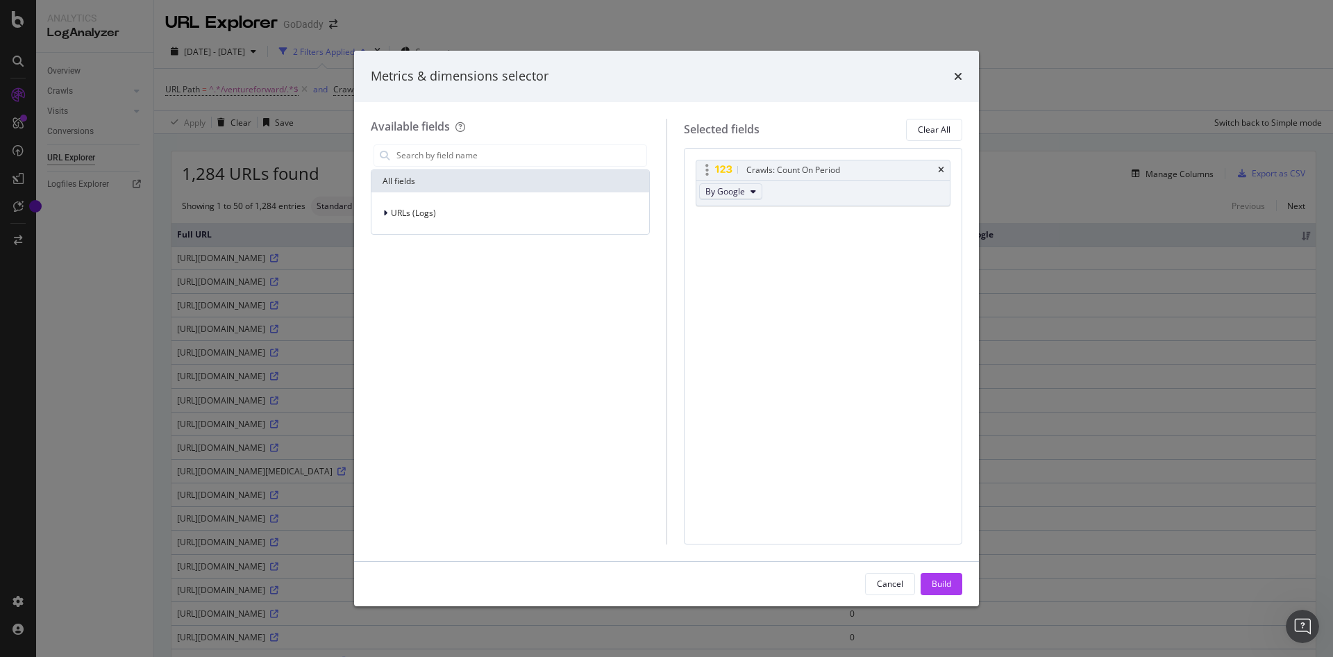
click at [739, 196] on span "By Google" at bounding box center [725, 191] width 40 height 12
click at [785, 262] on span "By OpenAI" at bounding box center [765, 263] width 110 height 12
click at [941, 577] on div "Build" at bounding box center [941, 583] width 19 height 21
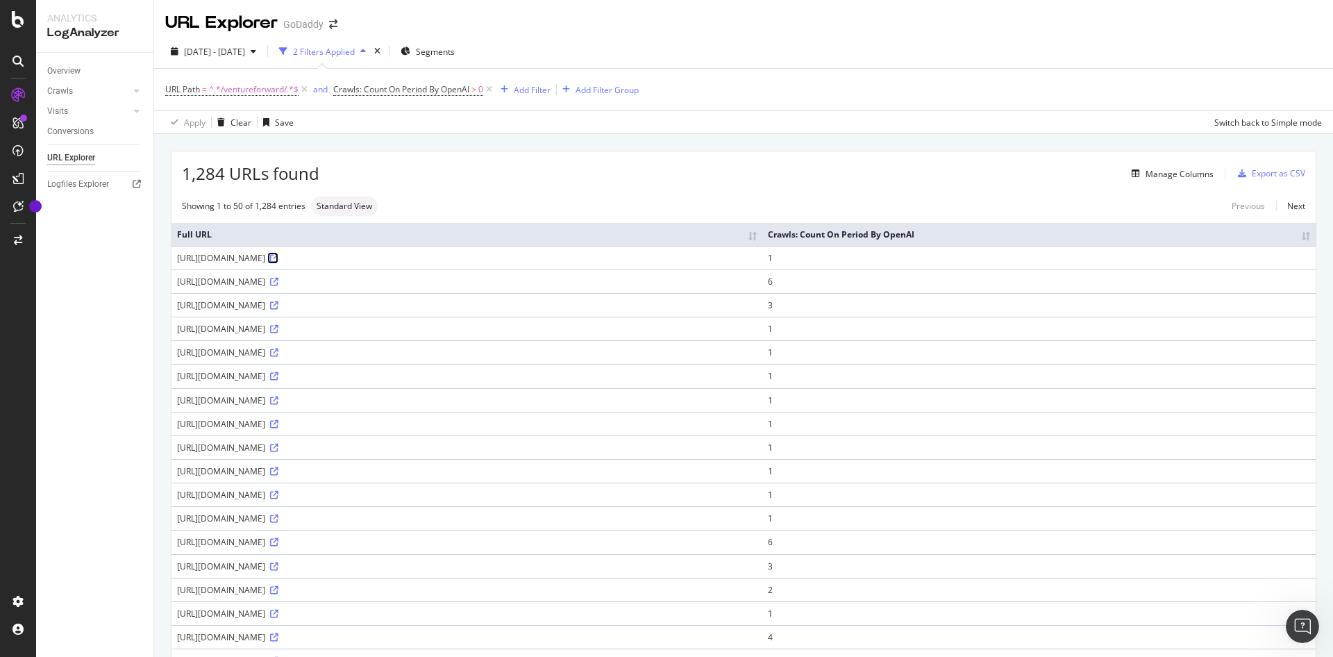
click at [278, 257] on icon at bounding box center [274, 258] width 8 height 8
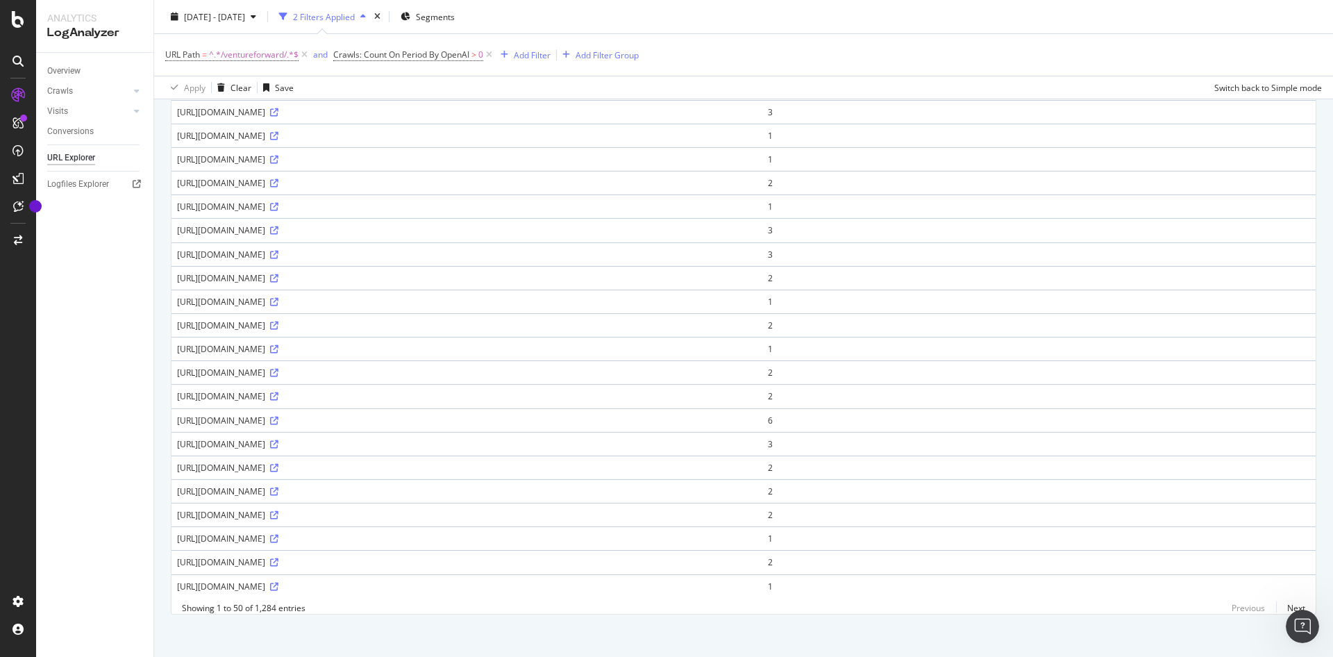
scroll to position [843, 0]
click at [1284, 603] on link "Next" at bounding box center [1290, 601] width 29 height 20
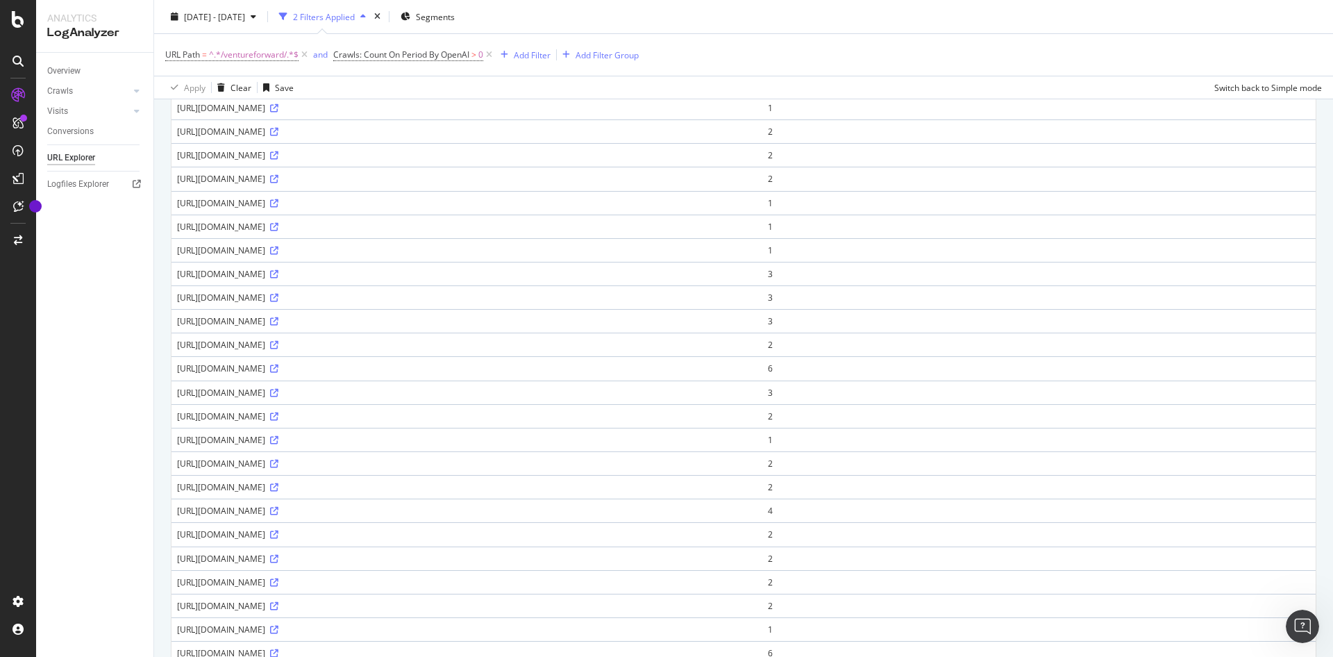
scroll to position [729, 0]
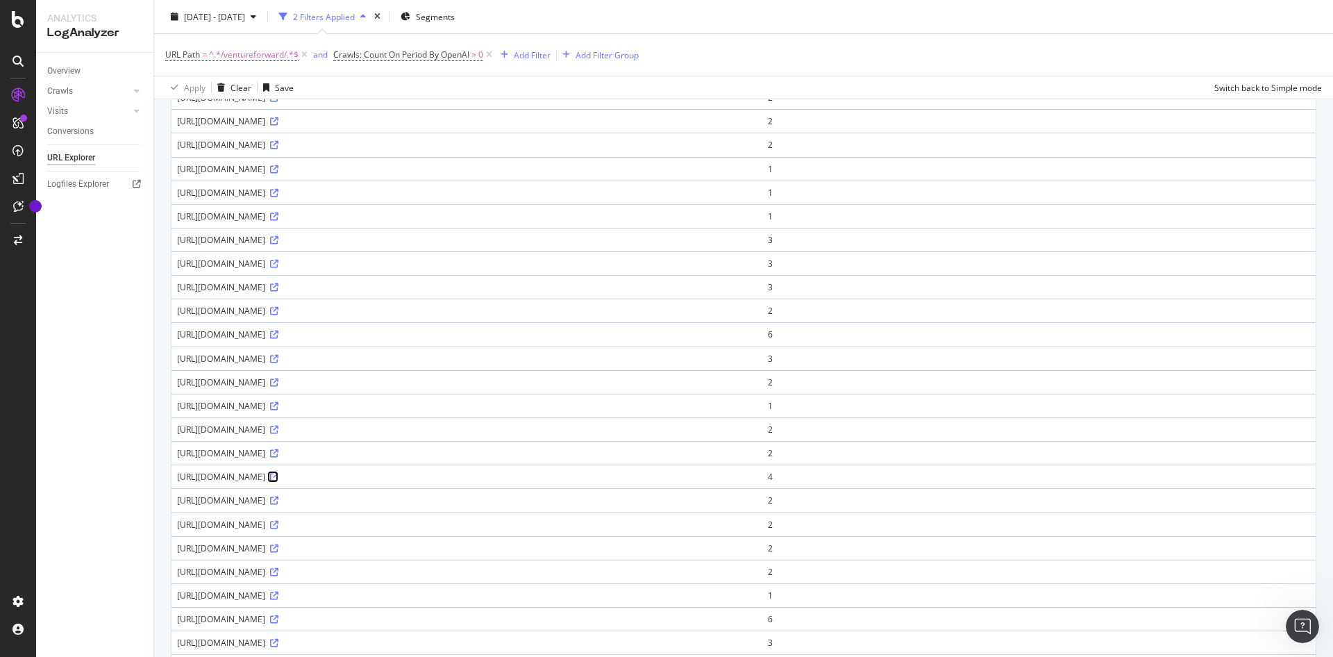
click at [278, 473] on icon at bounding box center [274, 477] width 8 height 8
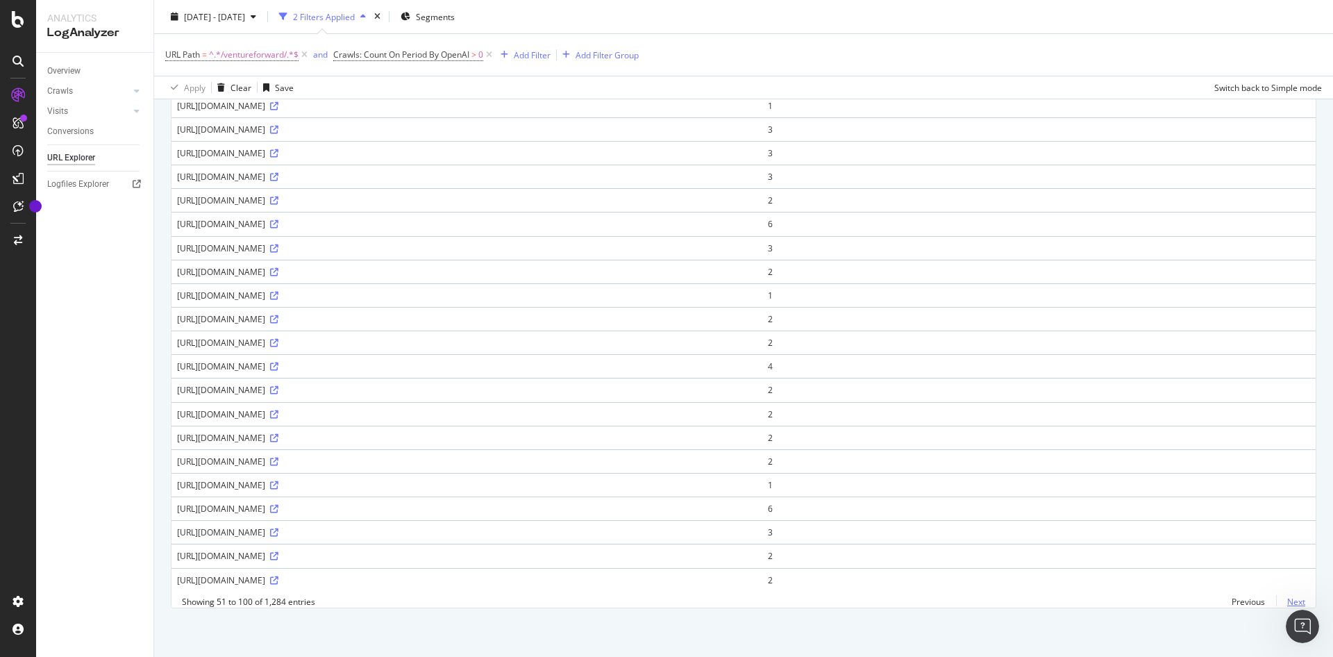
click at [1283, 601] on link "Next" at bounding box center [1290, 601] width 29 height 20
click at [1277, 599] on link "Next" at bounding box center [1290, 601] width 29 height 20
click at [252, 52] on span "^.*/ventureforward/.*$" at bounding box center [254, 54] width 90 height 19
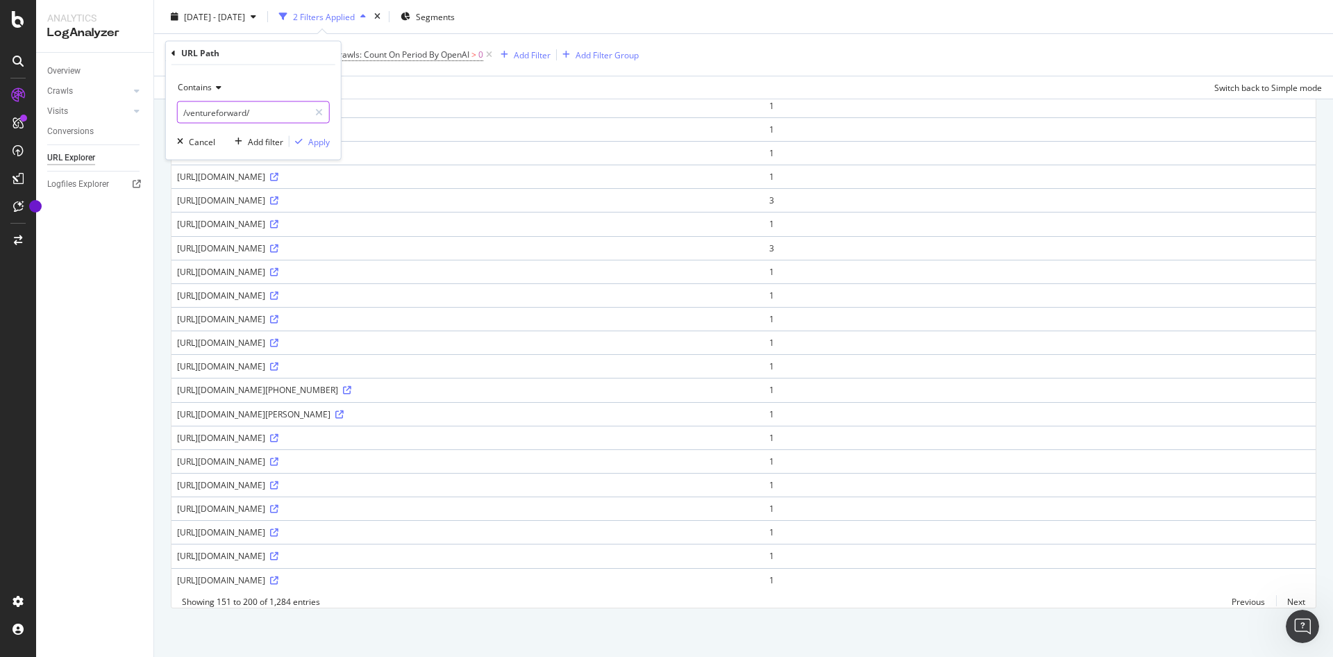
click at [274, 104] on input "/ventureforward/" at bounding box center [243, 112] width 131 height 22
paste input "[URL][DOMAIN_NAME]"
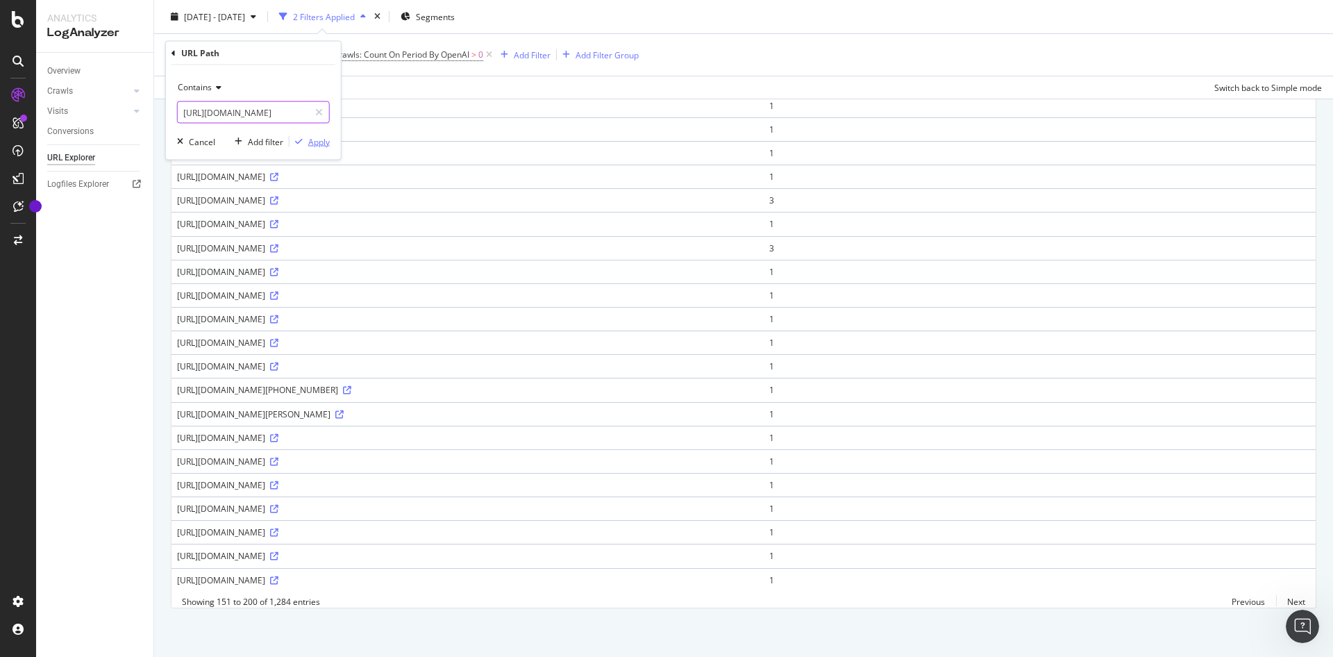
type input "[URL][DOMAIN_NAME]"
click at [321, 143] on div "Apply" at bounding box center [319, 141] width 22 height 12
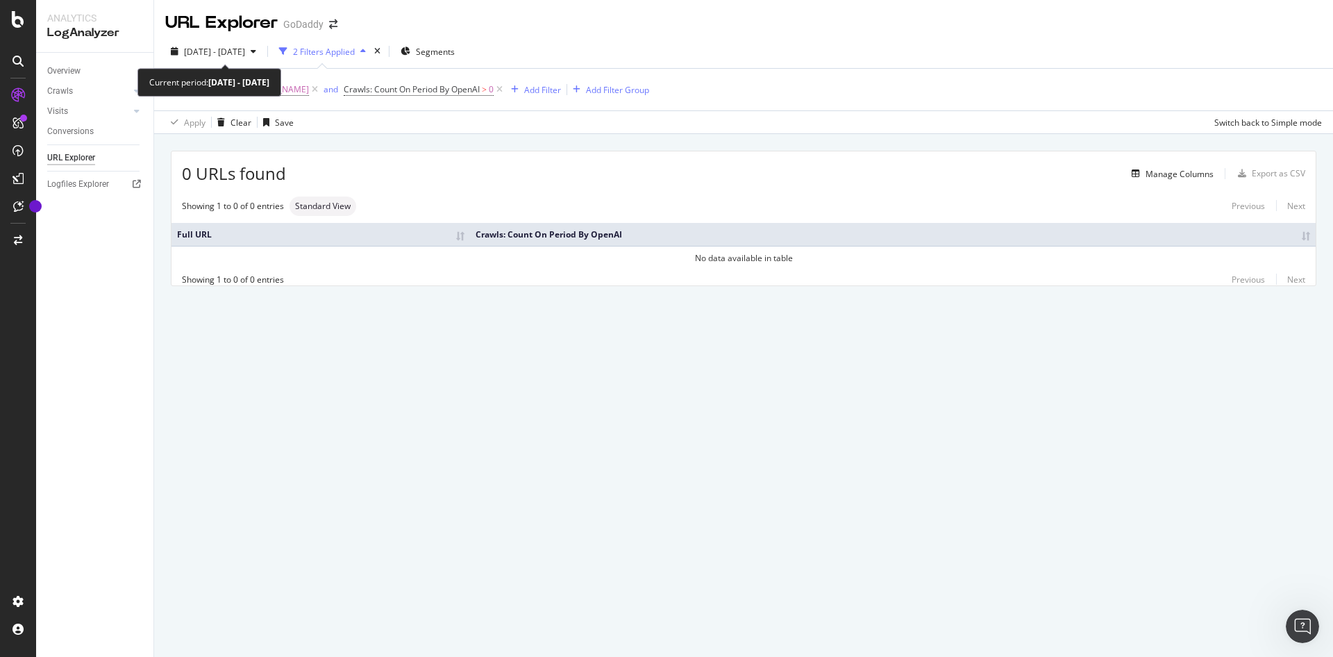
click at [203, 62] on div "[DATE] - [DATE] 2 Filters Applied Segments" at bounding box center [743, 54] width 1179 height 28
click at [198, 58] on div "[DATE] - [DATE]" at bounding box center [213, 51] width 96 height 21
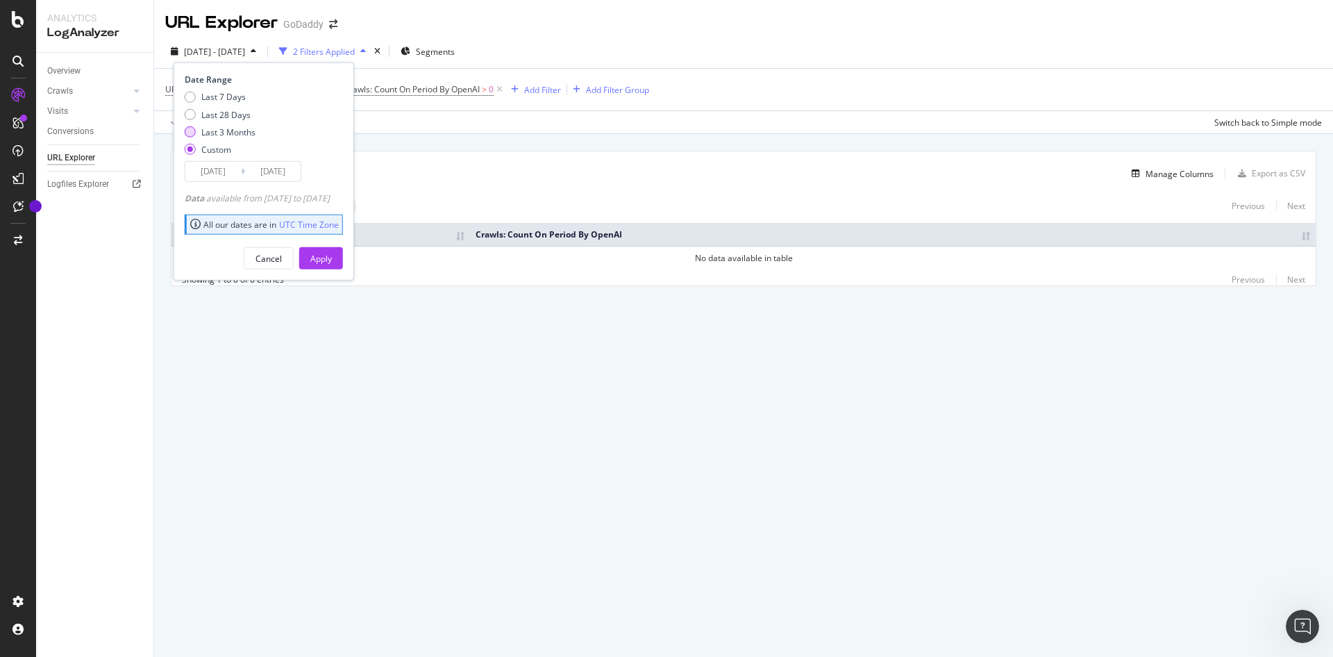
click at [215, 126] on div "Last 3 Months" at bounding box center [228, 132] width 54 height 12
type input "[DATE]"
click at [343, 245] on div "Cancel Apply" at bounding box center [264, 253] width 158 height 33
click at [332, 258] on div "Apply" at bounding box center [321, 258] width 22 height 12
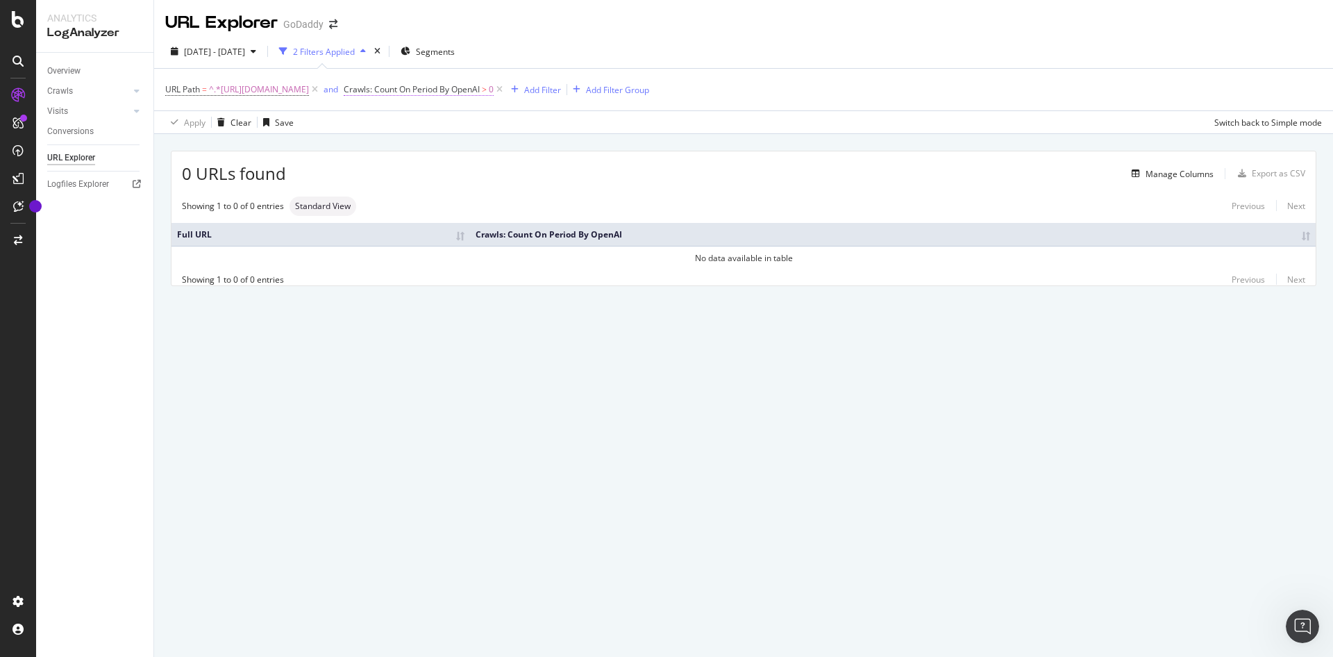
click at [480, 89] on span "Crawls: Count On Period By OpenAI" at bounding box center [412, 89] width 136 height 12
click at [489, 119] on span "By OpenAI" at bounding box center [470, 122] width 40 height 12
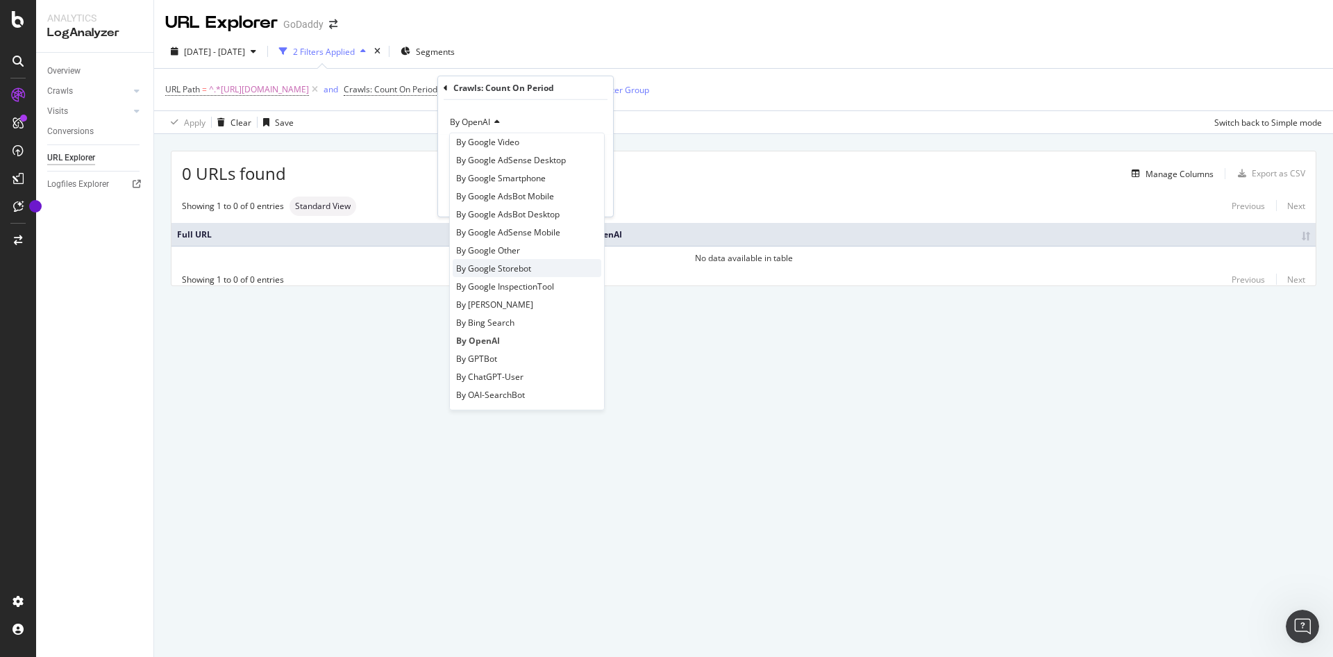
scroll to position [104, 0]
click at [505, 319] on div "By GPTBot" at bounding box center [527, 317] width 149 height 18
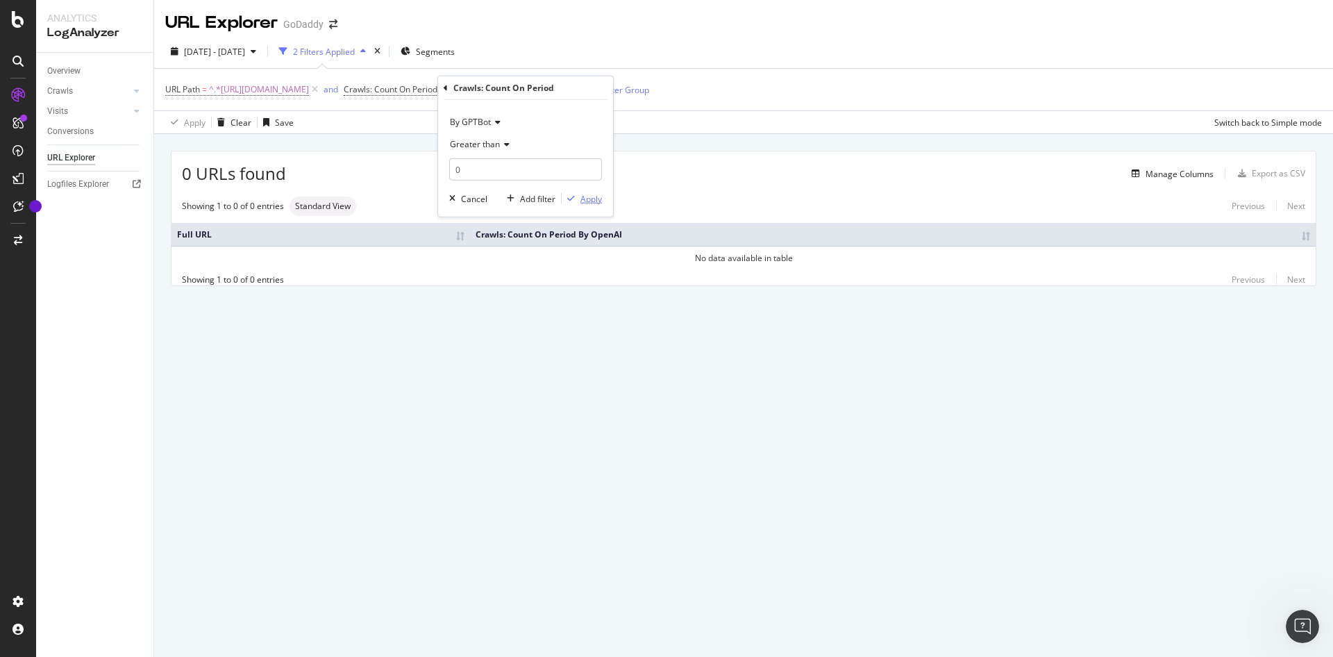
click at [581, 198] on div "Apply" at bounding box center [591, 198] width 22 height 12
click at [309, 81] on span "^.*[URL][DOMAIN_NAME]" at bounding box center [259, 89] width 100 height 19
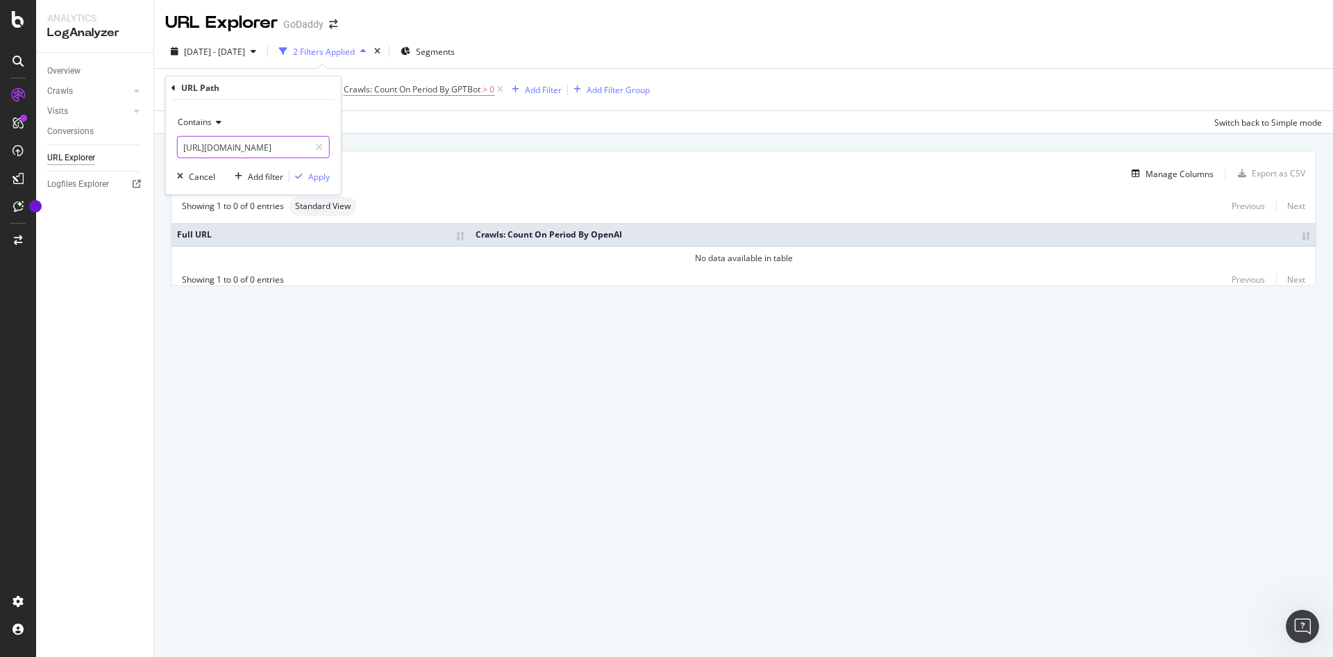
click at [299, 142] on input "[URL][DOMAIN_NAME]" at bounding box center [243, 147] width 131 height 22
click at [297, 142] on input "[URL][DOMAIN_NAME]" at bounding box center [243, 147] width 131 height 22
click at [297, 140] on input "[URL][DOMAIN_NAME]" at bounding box center [243, 147] width 131 height 22
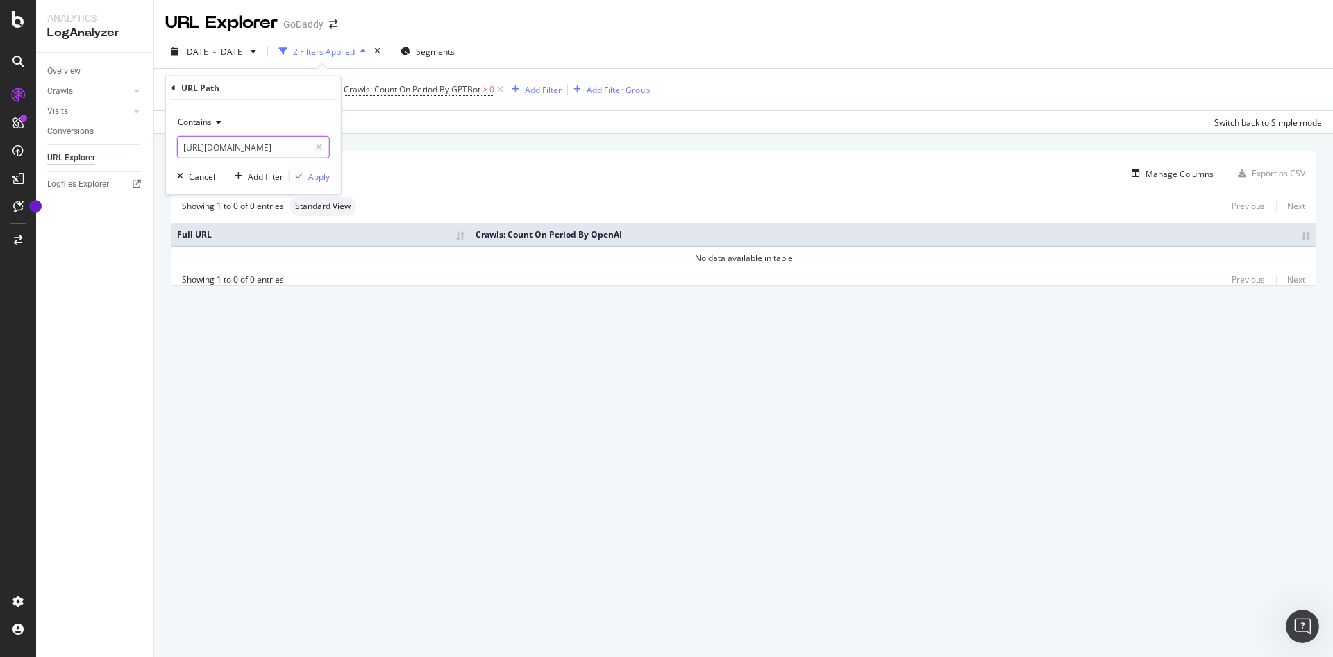
paste input "pt-br/ventureforward/awareness-gap-small-business-city-hall"
type input "[URL][DOMAIN_NAME]"
click at [480, 87] on span "Crawls: Count On Period By GPTBot" at bounding box center [412, 89] width 137 height 12
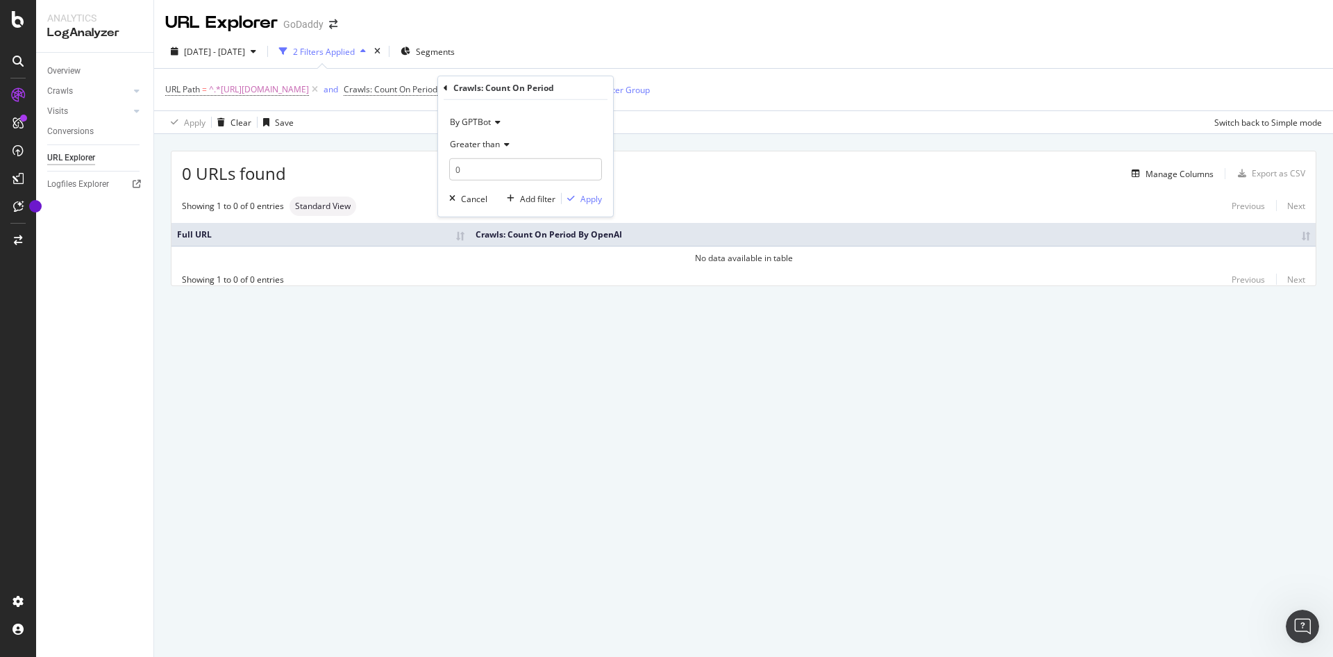
click at [479, 116] on span "By GPTBot" at bounding box center [470, 122] width 41 height 12
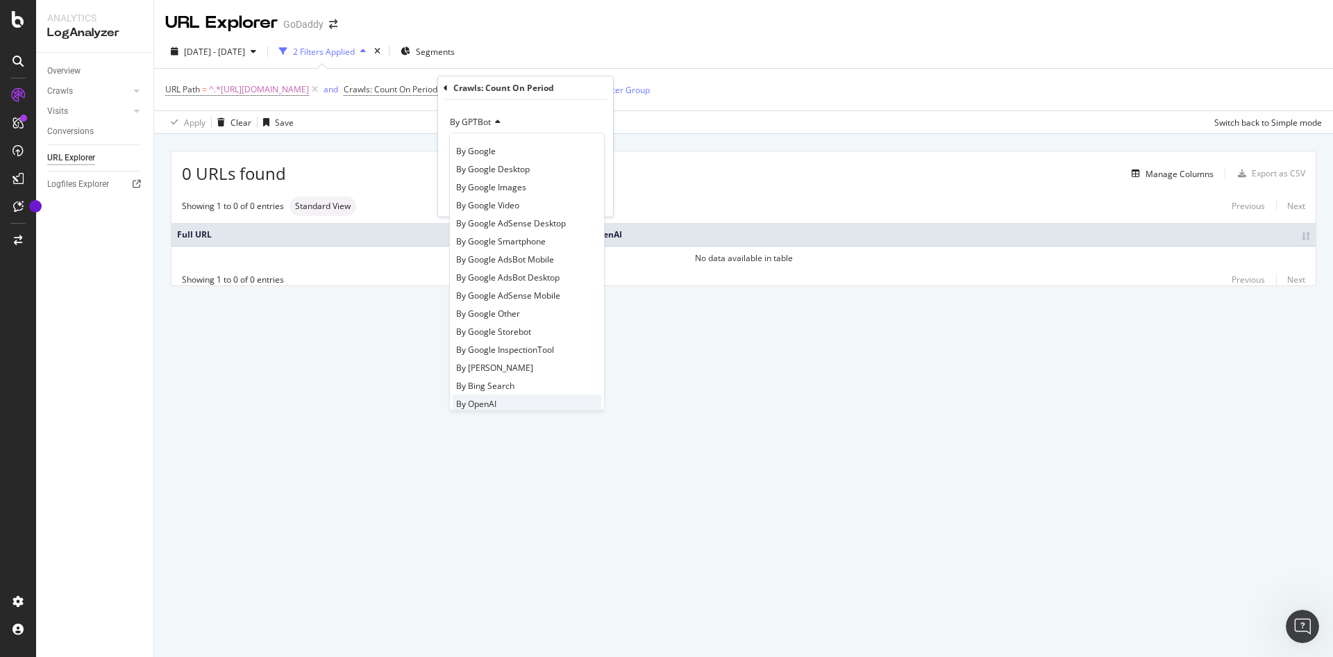
click at [506, 398] on div "By OpenAI" at bounding box center [527, 403] width 149 height 18
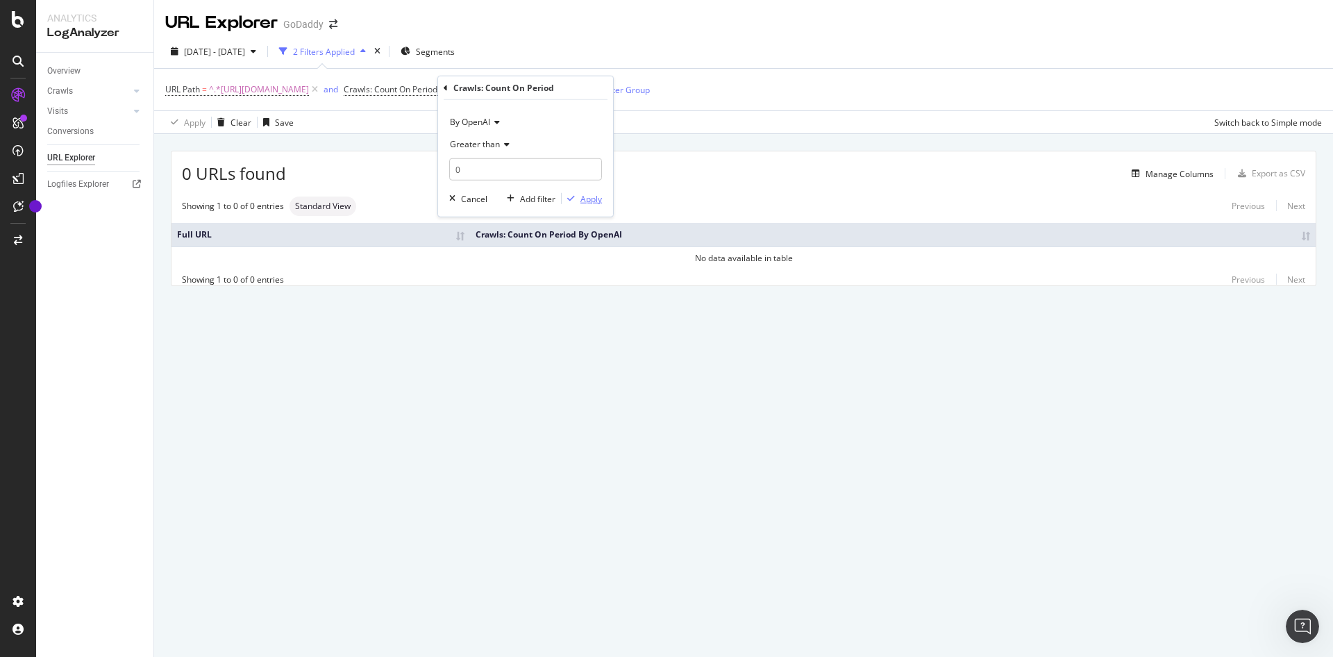
click at [584, 199] on div "Apply" at bounding box center [591, 198] width 22 height 12
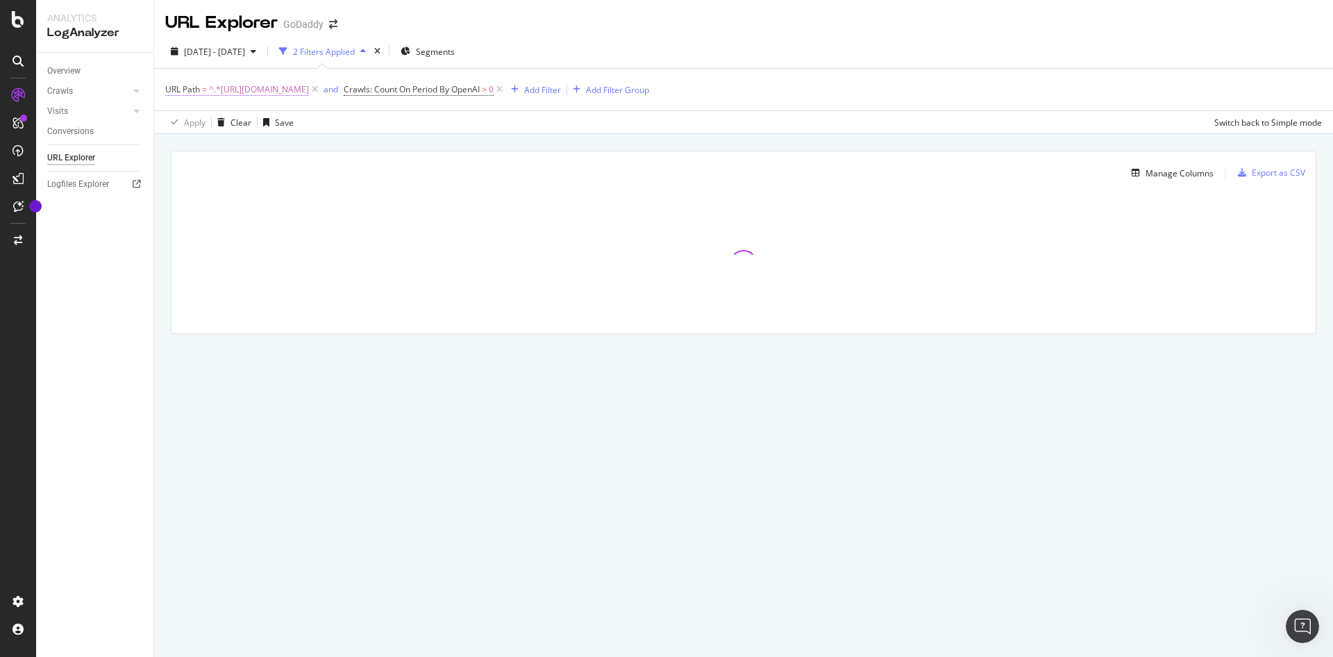
click at [309, 89] on span "^.*[URL][DOMAIN_NAME]" at bounding box center [259, 89] width 100 height 19
click at [213, 119] on icon at bounding box center [217, 122] width 10 height 8
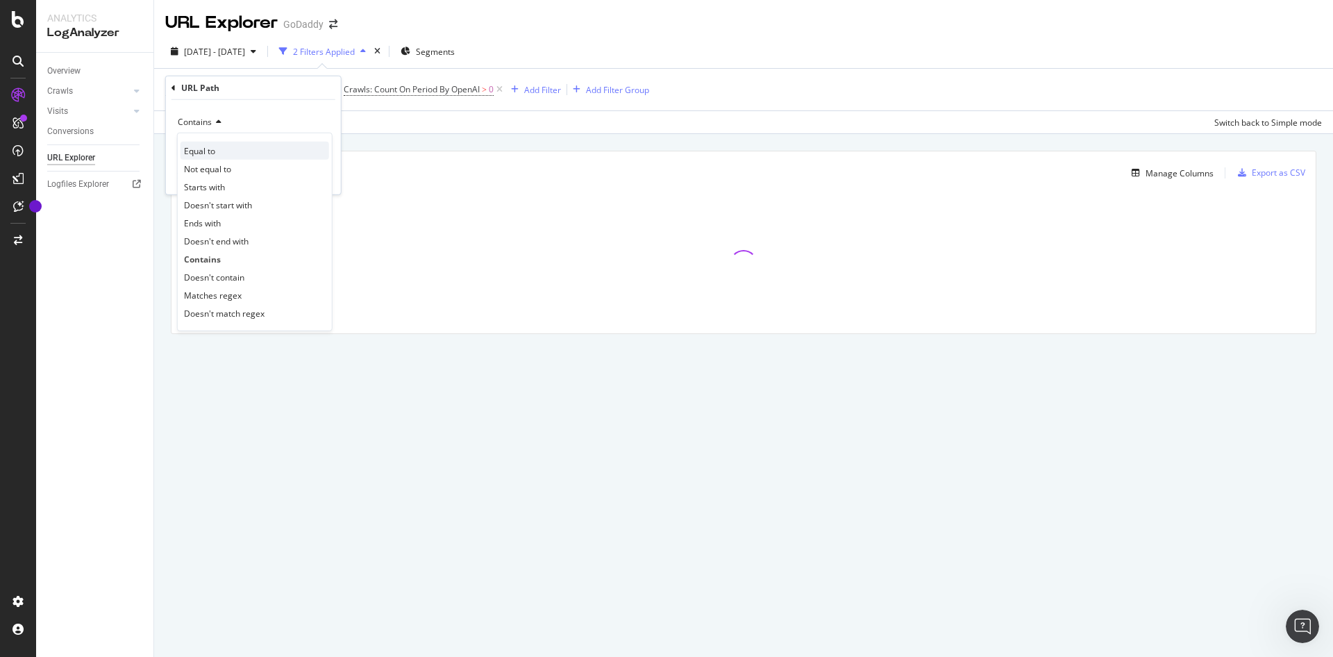
click at [221, 147] on div "Equal to" at bounding box center [254, 151] width 149 height 18
click at [324, 178] on div "Apply" at bounding box center [319, 176] width 22 height 12
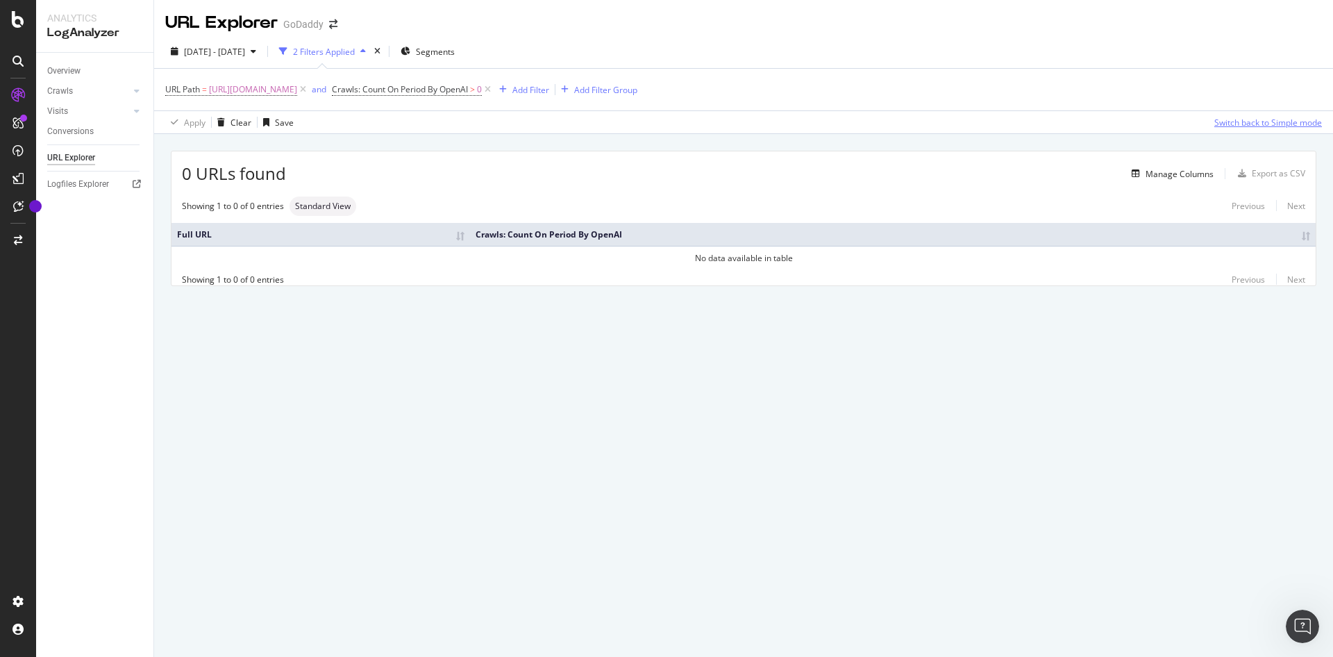
click at [1231, 129] on div "Switch back to Simple mode" at bounding box center [1268, 122] width 108 height 21
click at [297, 85] on span "[URL][DOMAIN_NAME]" at bounding box center [253, 89] width 88 height 19
click at [207, 116] on span "Equal to" at bounding box center [193, 122] width 31 height 12
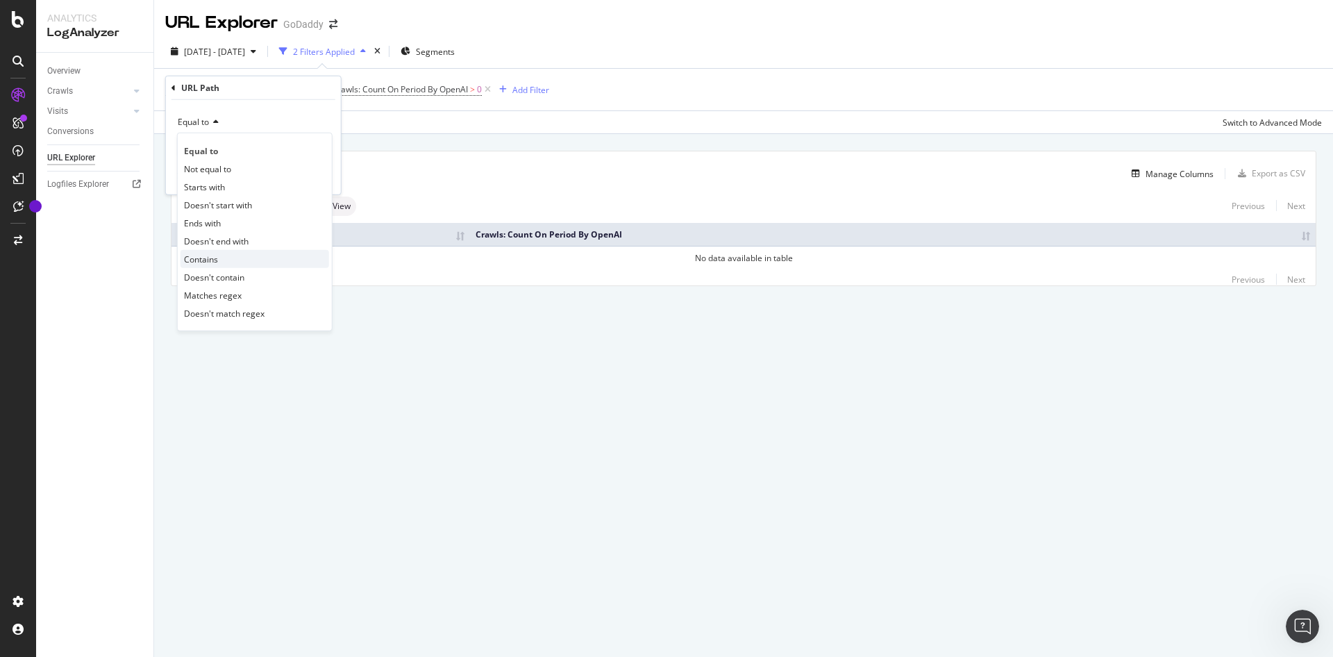
click at [239, 258] on div "Contains" at bounding box center [254, 259] width 149 height 18
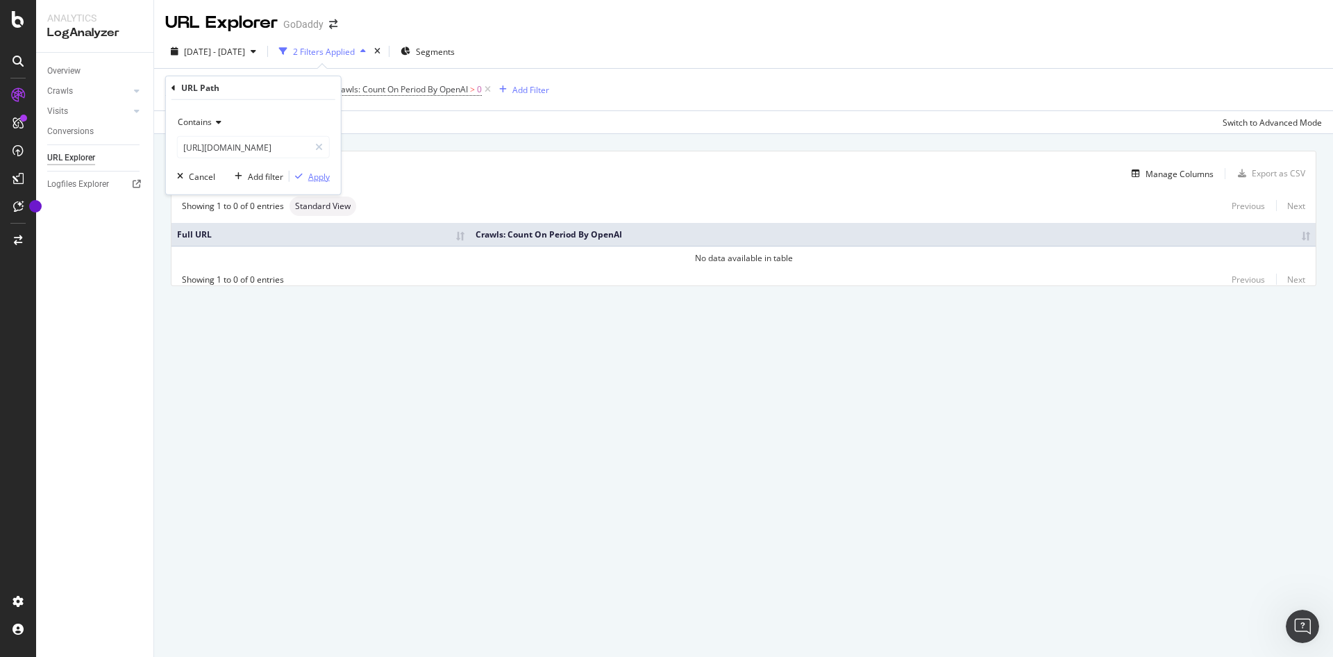
click at [325, 169] on button "Apply" at bounding box center [309, 176] width 40 height 14
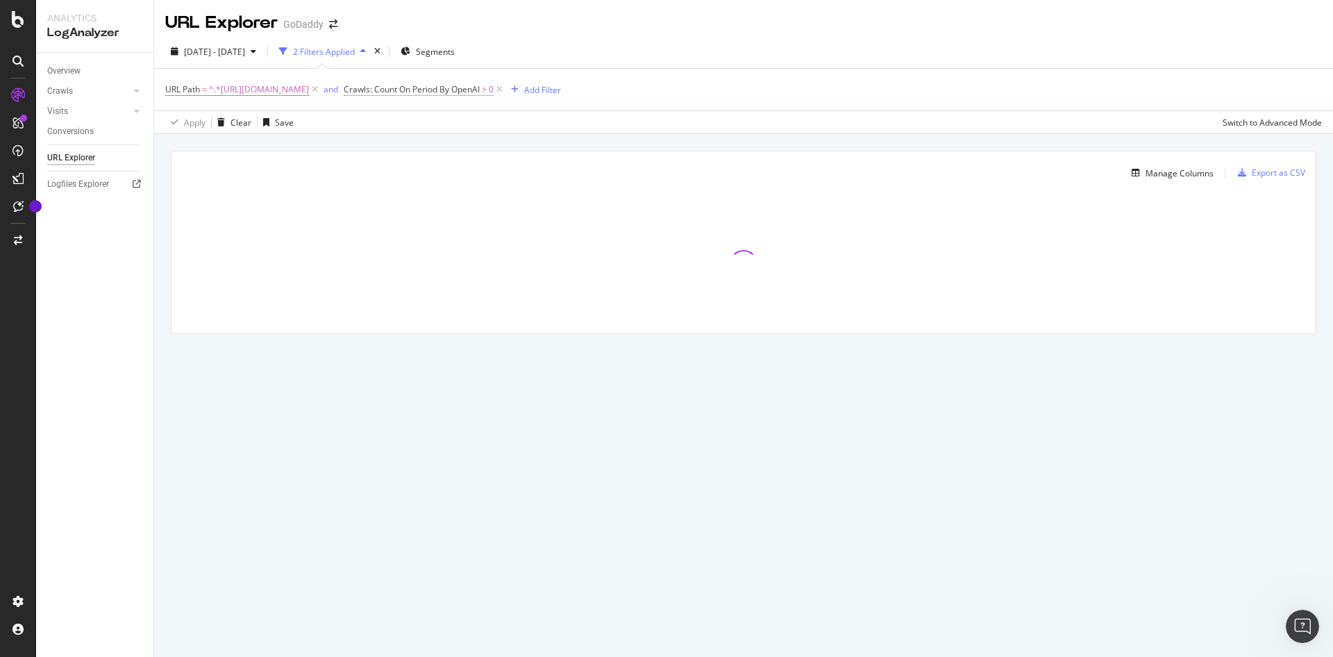
click at [480, 92] on span "Crawls: Count On Period By OpenAI" at bounding box center [412, 89] width 136 height 12
click at [465, 199] on div "Cancel" at bounding box center [474, 198] width 26 height 12
click at [321, 85] on icon at bounding box center [315, 90] width 12 height 14
click at [367, 85] on div "Add Filter" at bounding box center [364, 90] width 37 height 12
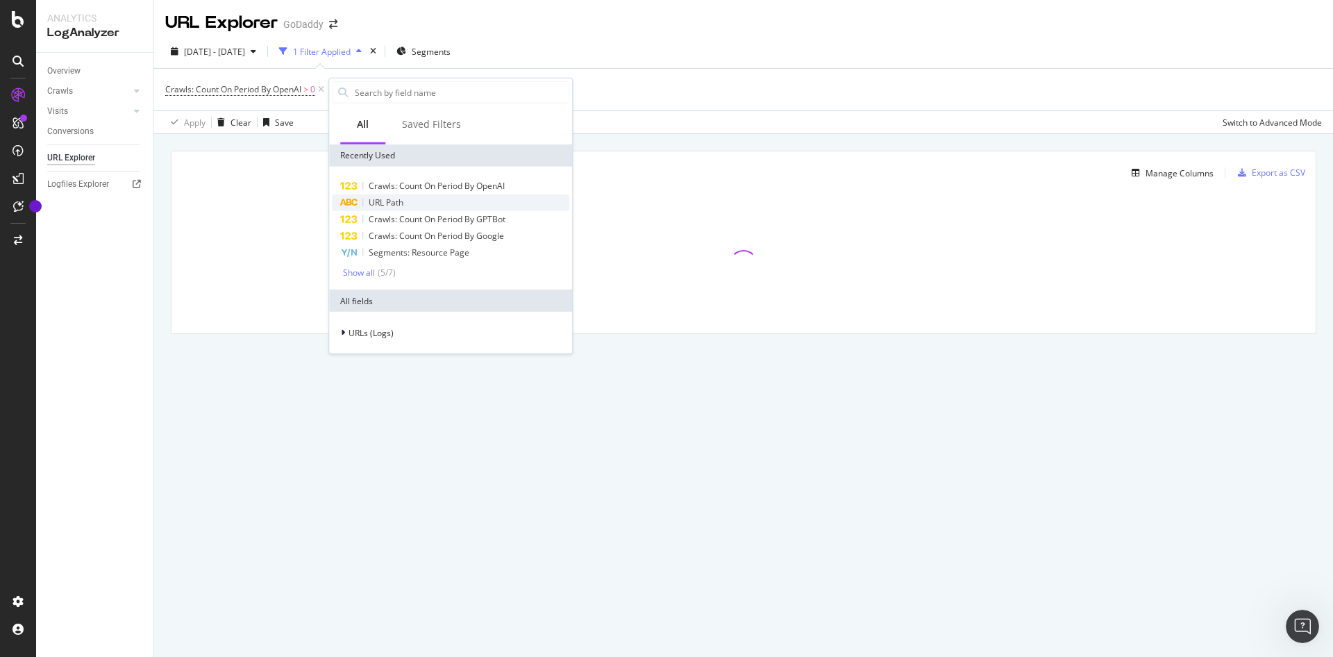
click at [396, 201] on span "URL Path" at bounding box center [386, 202] width 35 height 12
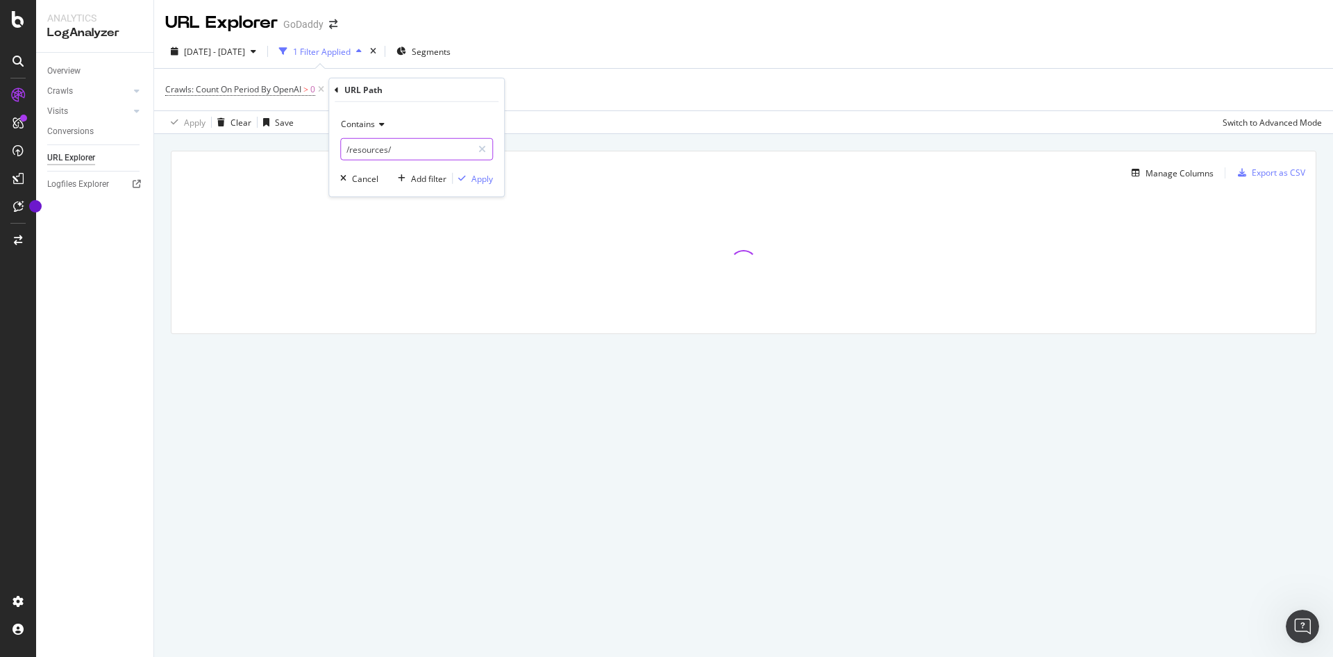
paste input "[URL][DOMAIN_NAME]"
type input "[URL][DOMAIN_NAME]"
click at [486, 180] on div "Apply" at bounding box center [482, 178] width 22 height 12
